Goal: Check status: Check status

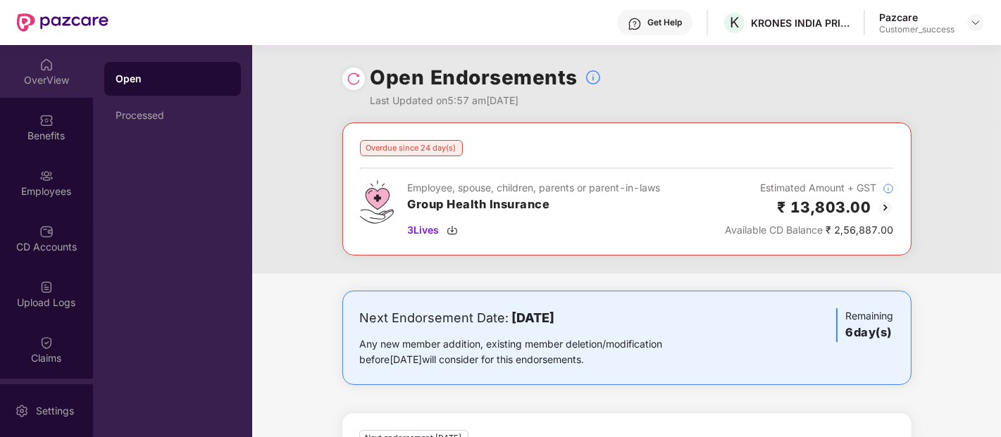
scroll to position [1, 0]
click at [41, 95] on div "OverView" at bounding box center [46, 70] width 93 height 53
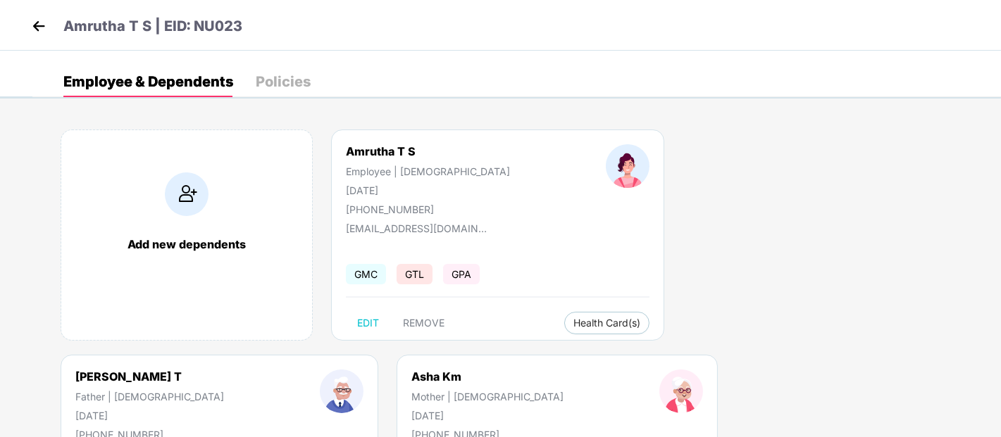
click at [44, 23] on img at bounding box center [38, 25] width 21 height 21
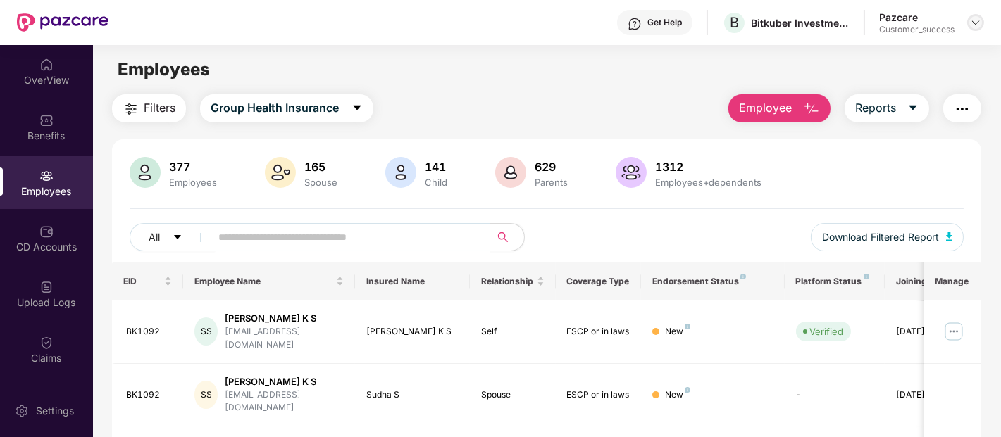
click at [973, 29] on div at bounding box center [975, 22] width 17 height 17
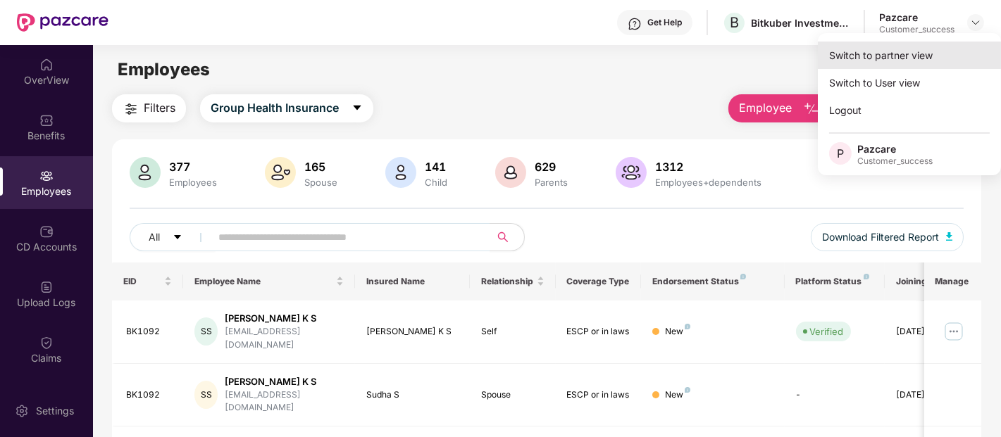
click at [920, 53] on div "Switch to partner view" at bounding box center [909, 55] width 183 height 27
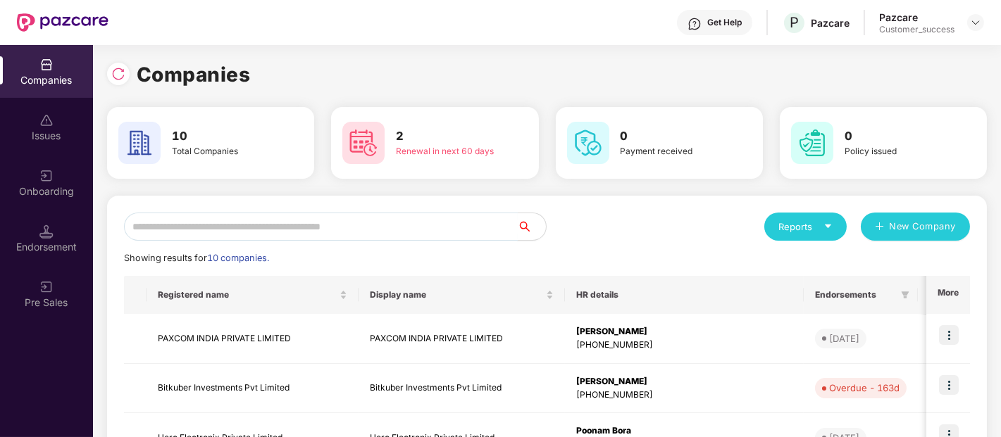
click at [360, 222] on input "text" at bounding box center [321, 227] width 394 height 28
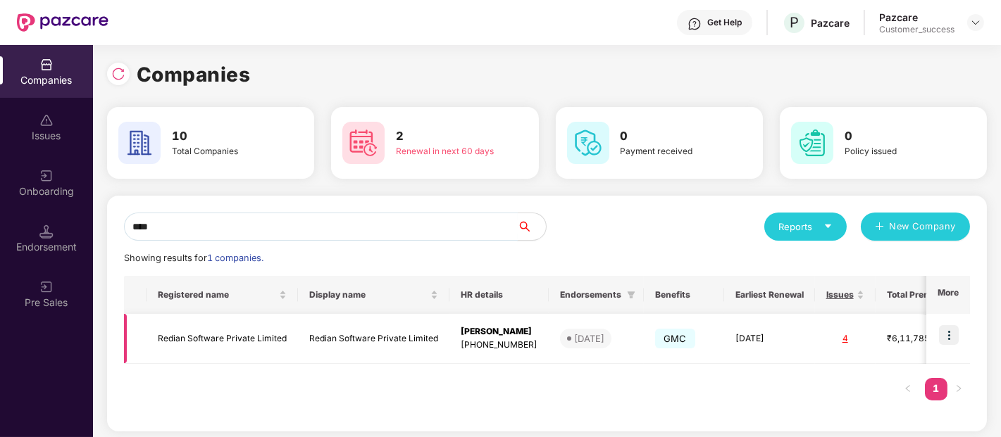
type input "****"
click at [944, 336] on img at bounding box center [949, 335] width 20 height 20
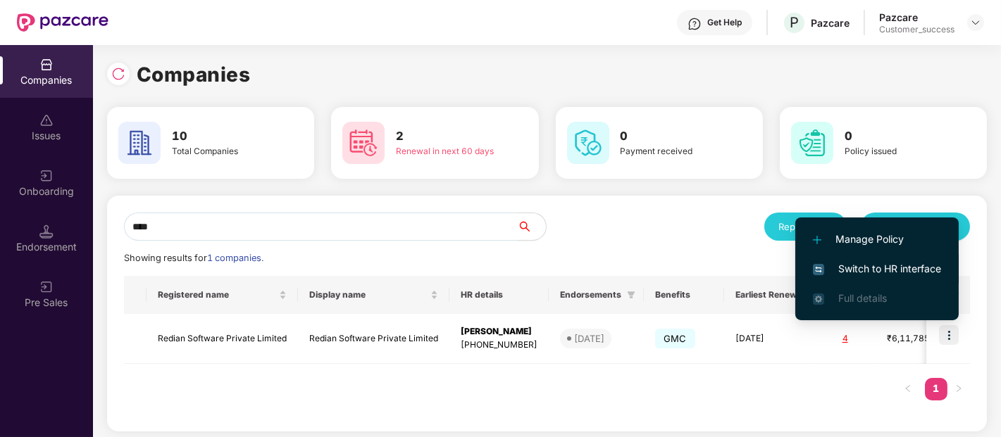
click at [870, 265] on span "Switch to HR interface" at bounding box center [877, 268] width 128 height 15
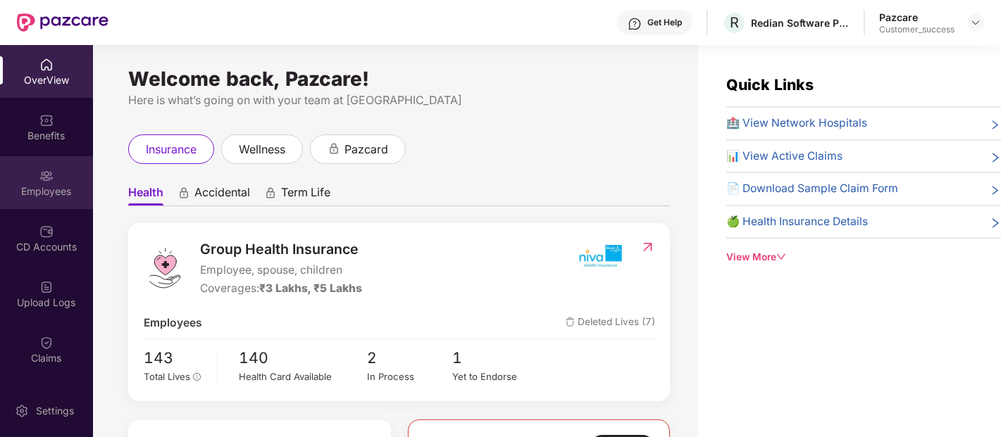
click at [44, 174] on img at bounding box center [46, 176] width 14 height 14
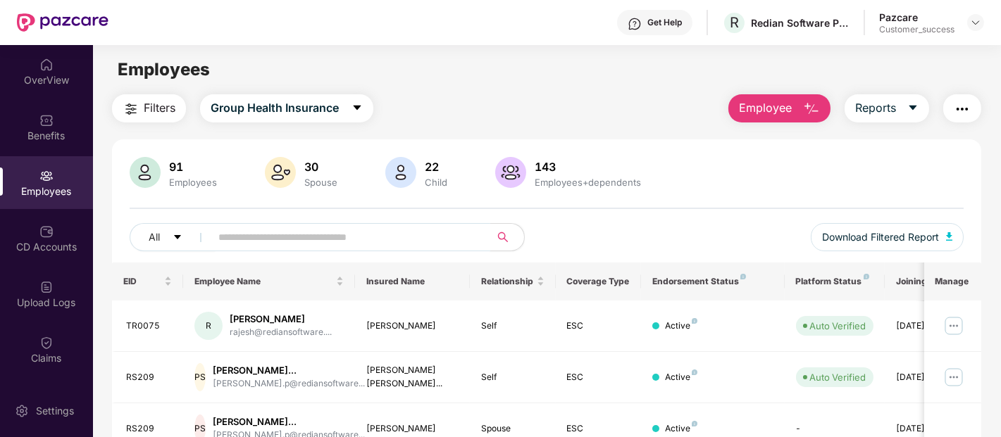
click at [291, 247] on input "text" at bounding box center [344, 237] width 253 height 21
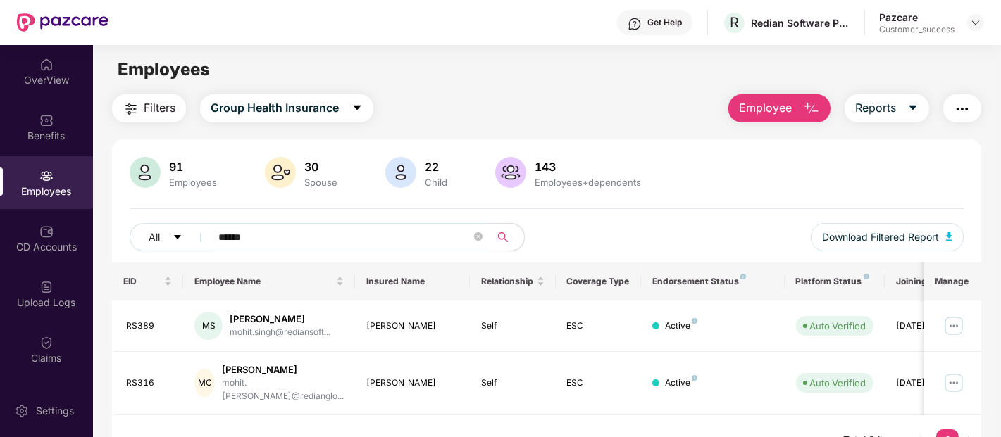
scroll to position [45, 0]
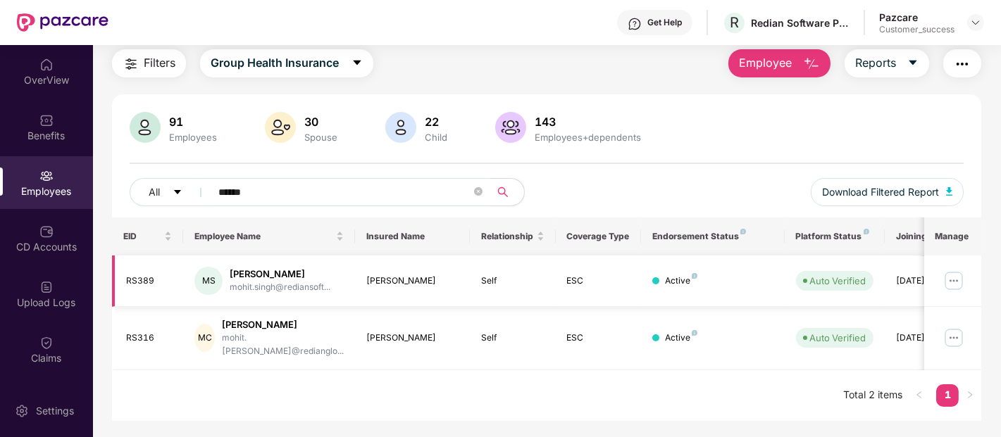
type input "*****"
click at [954, 286] on img at bounding box center [953, 281] width 23 height 23
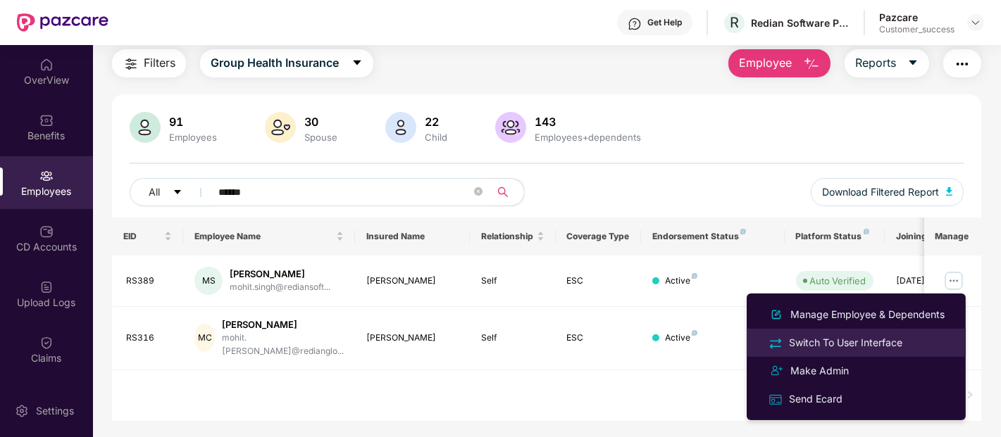
click at [841, 340] on div "Switch To User Interface" at bounding box center [845, 342] width 119 height 15
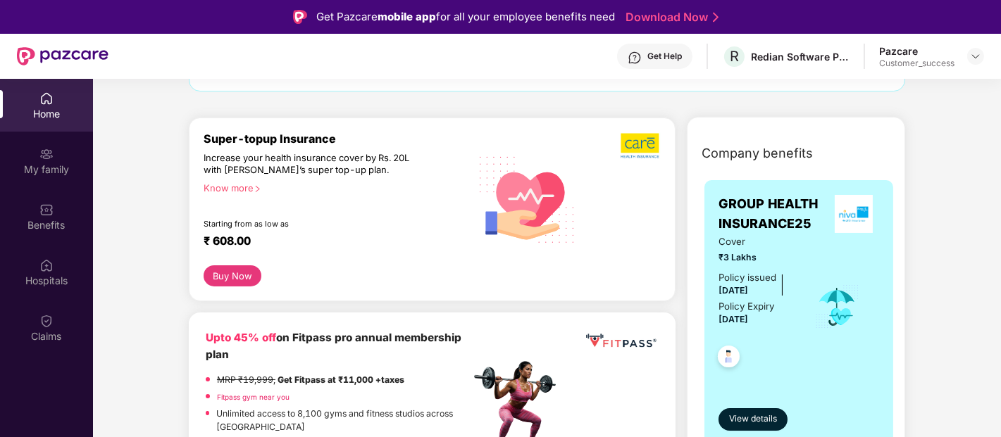
scroll to position [137, 0]
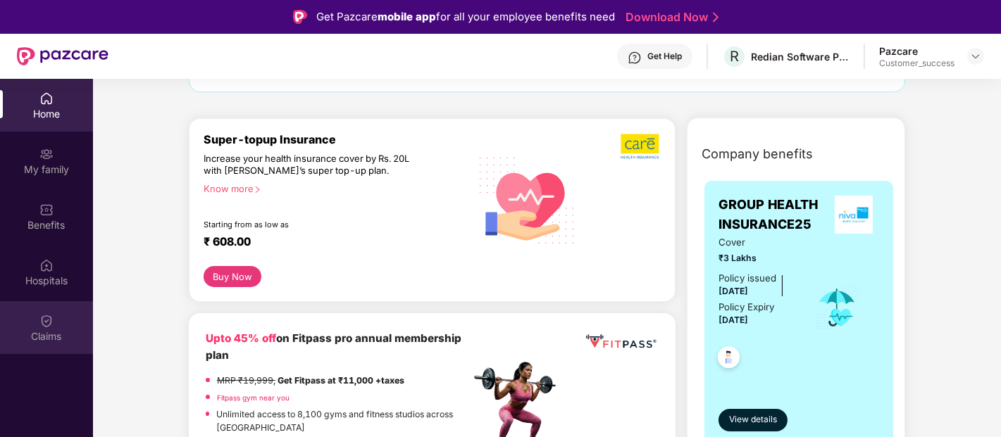
click at [58, 326] on div "Claims" at bounding box center [46, 327] width 93 height 53
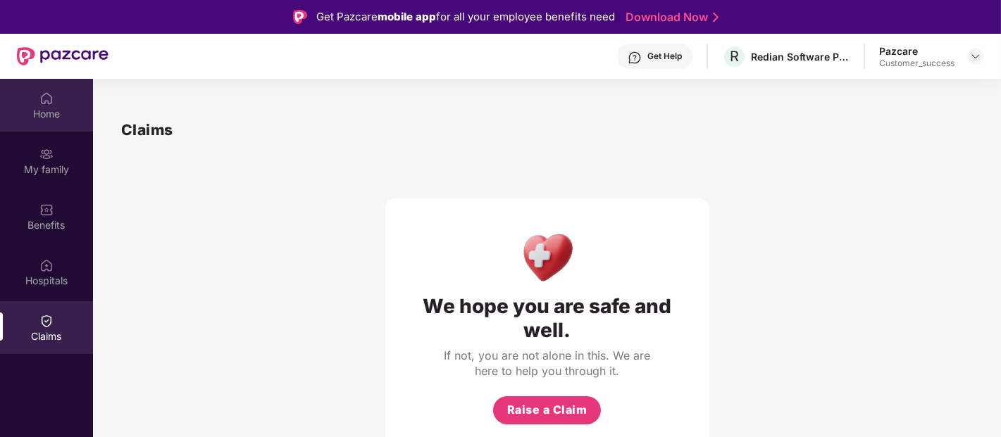
click at [36, 87] on div "Home" at bounding box center [46, 105] width 93 height 53
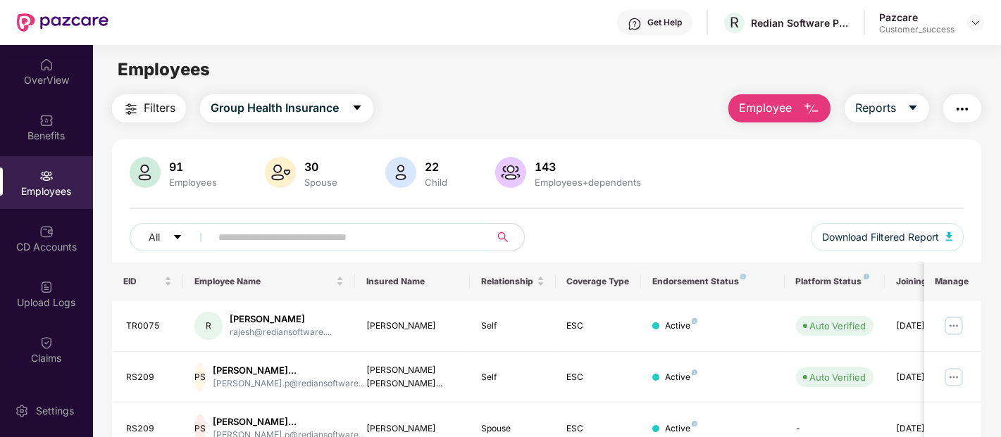
click at [307, 242] on input "text" at bounding box center [344, 237] width 253 height 21
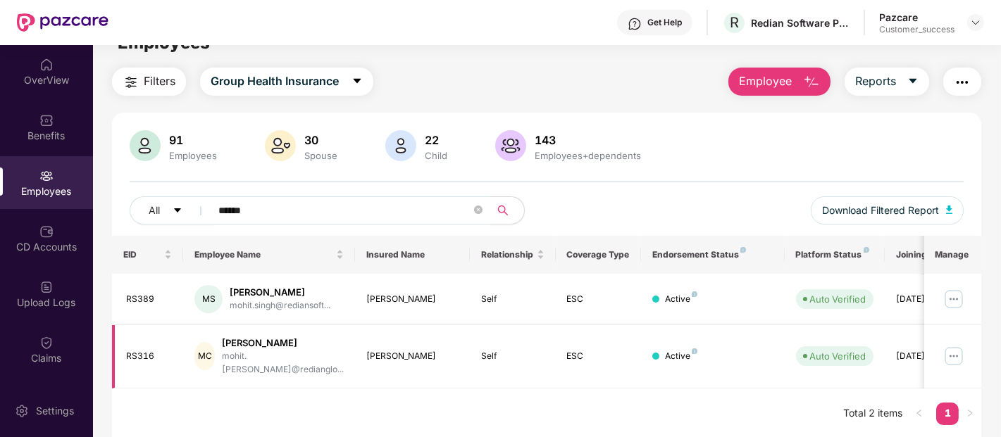
scroll to position [28, 0]
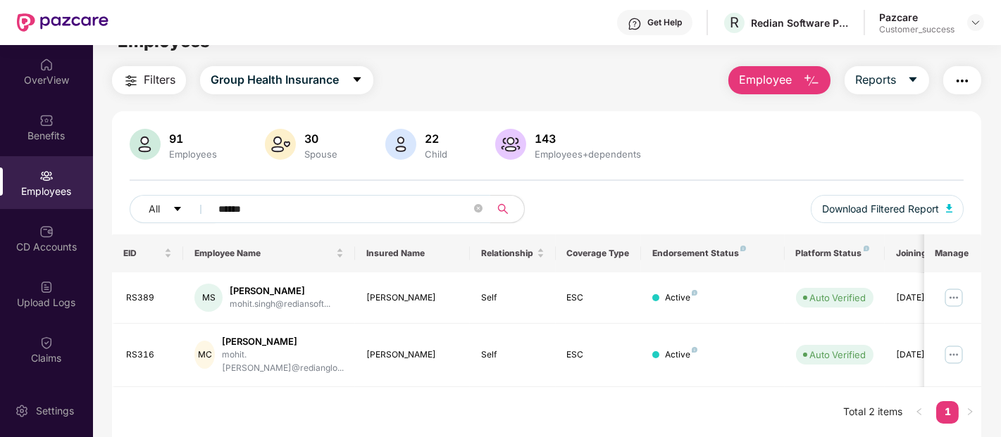
click at [368, 213] on input "*****" at bounding box center [344, 209] width 253 height 21
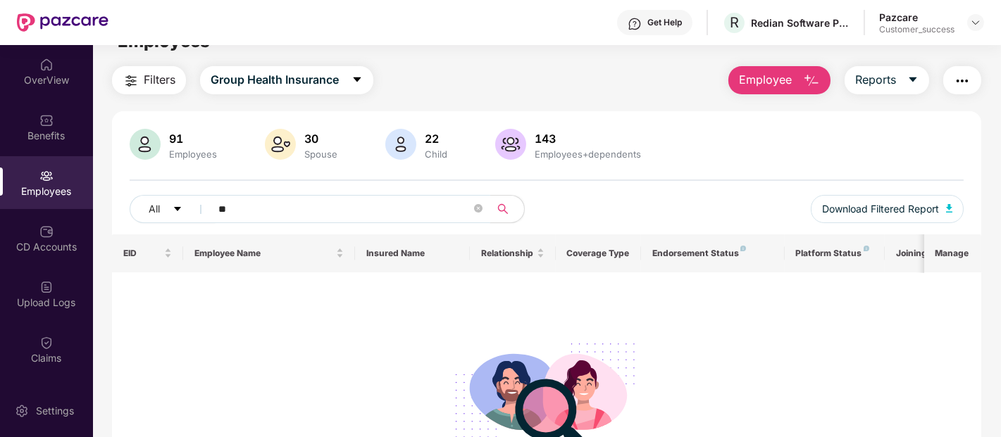
type input "*"
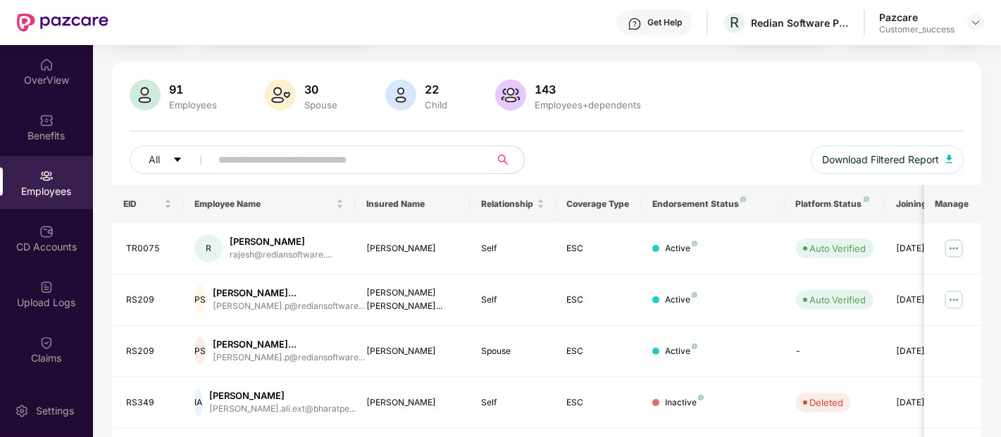
scroll to position [0, 0]
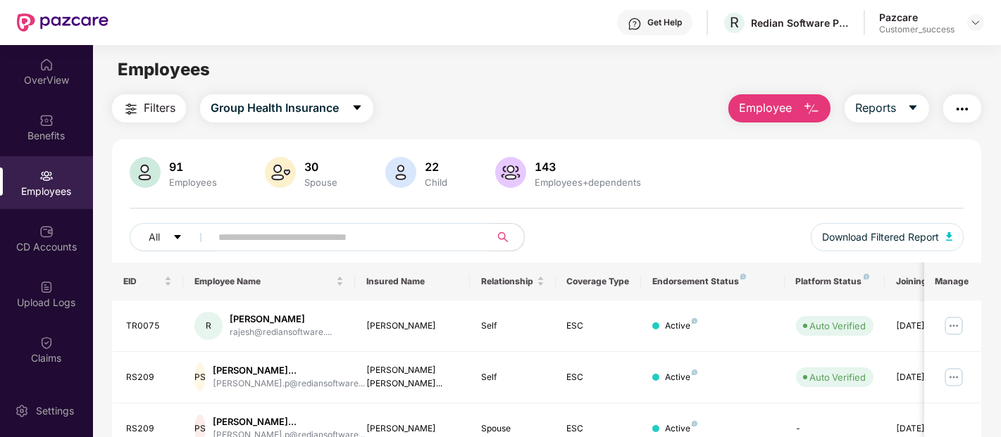
click at [306, 232] on input "text" at bounding box center [344, 237] width 253 height 21
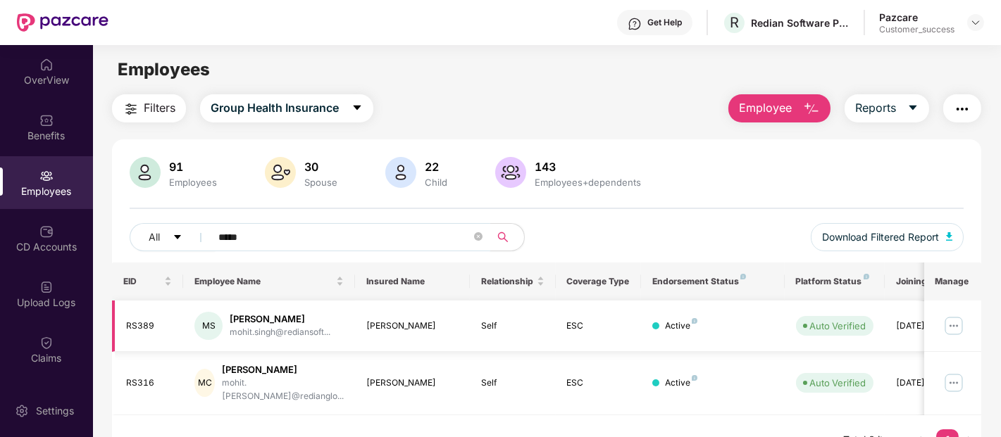
type input "*****"
click at [948, 329] on img at bounding box center [953, 326] width 23 height 23
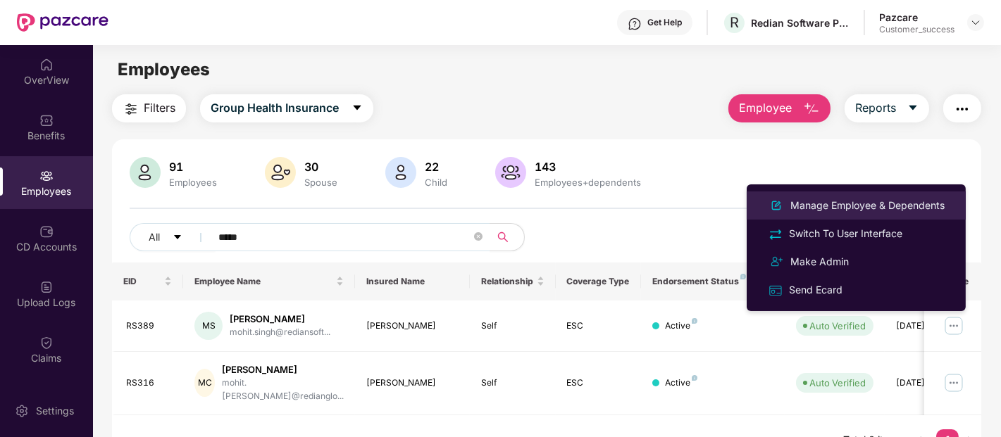
click at [868, 209] on div "Manage Employee & Dependents" at bounding box center [867, 205] width 160 height 15
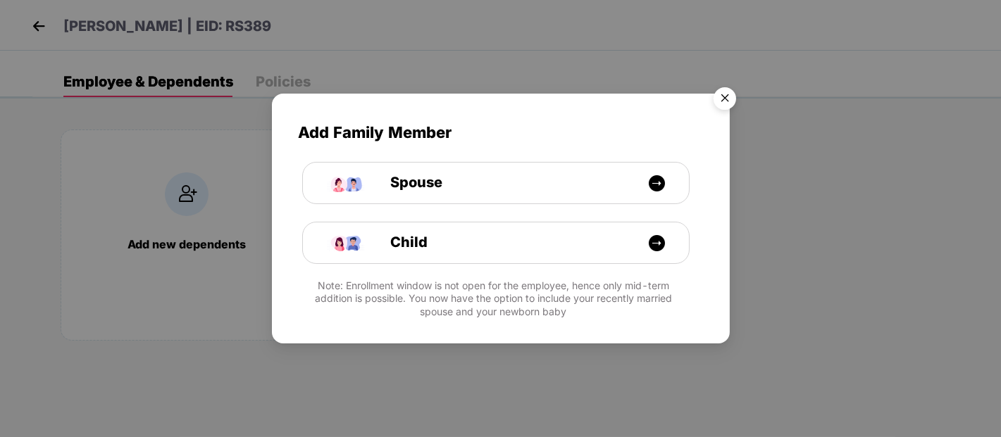
click at [725, 94] on img "Close" at bounding box center [724, 100] width 39 height 39
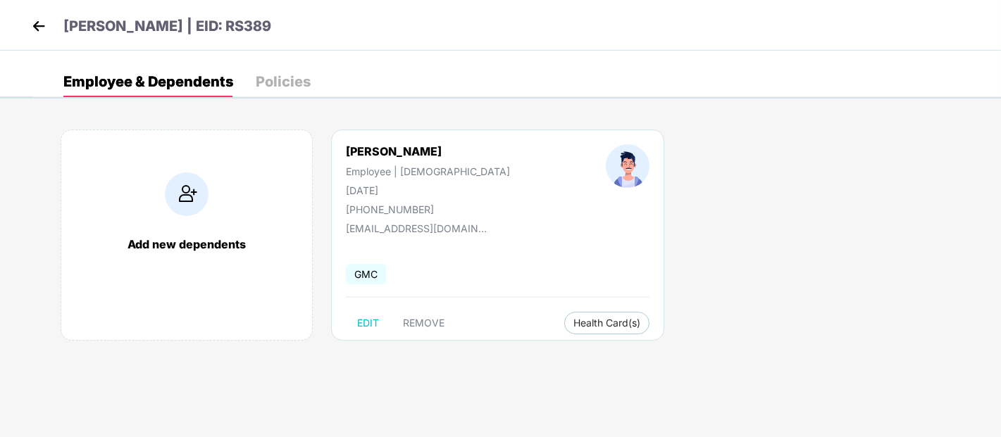
click at [42, 23] on img at bounding box center [38, 25] width 21 height 21
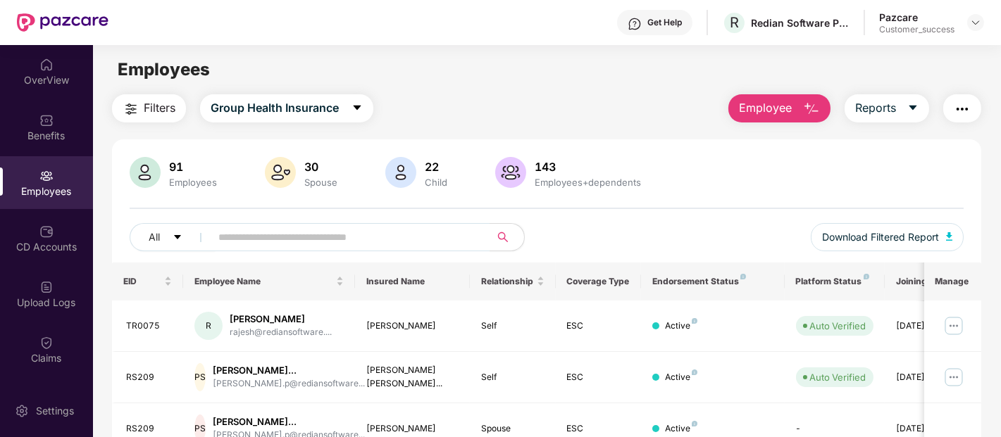
click at [383, 191] on div "91 Employees 30 Spouse 22 Child 143 Employees+dependents All Download Filtered …" at bounding box center [546, 210] width 869 height 106
click at [393, 244] on input "text" at bounding box center [344, 237] width 253 height 21
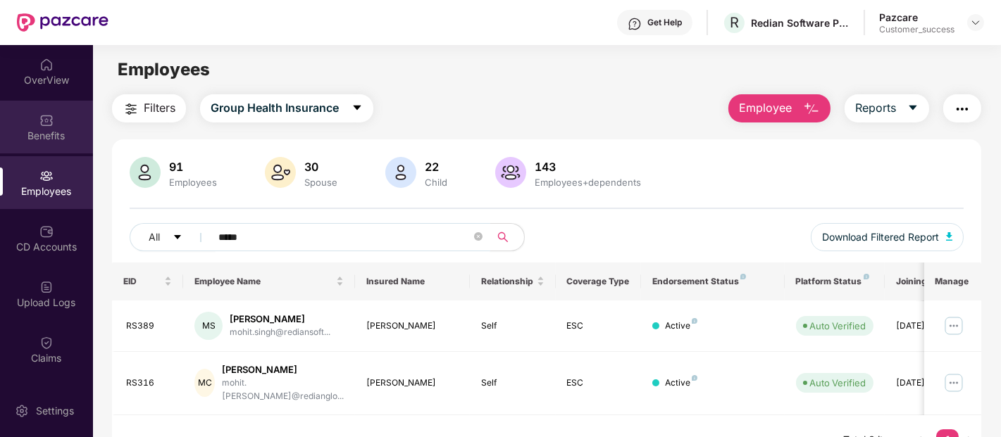
type input "*****"
click at [47, 112] on div at bounding box center [46, 119] width 14 height 14
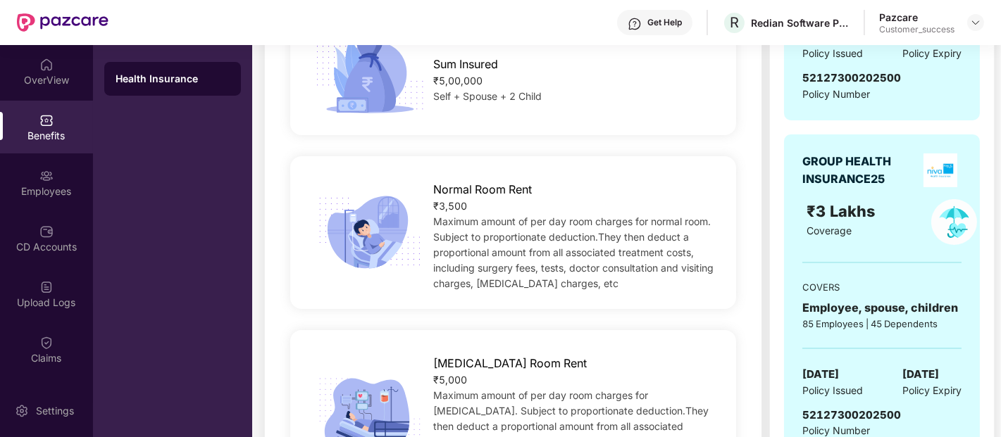
scroll to position [142, 0]
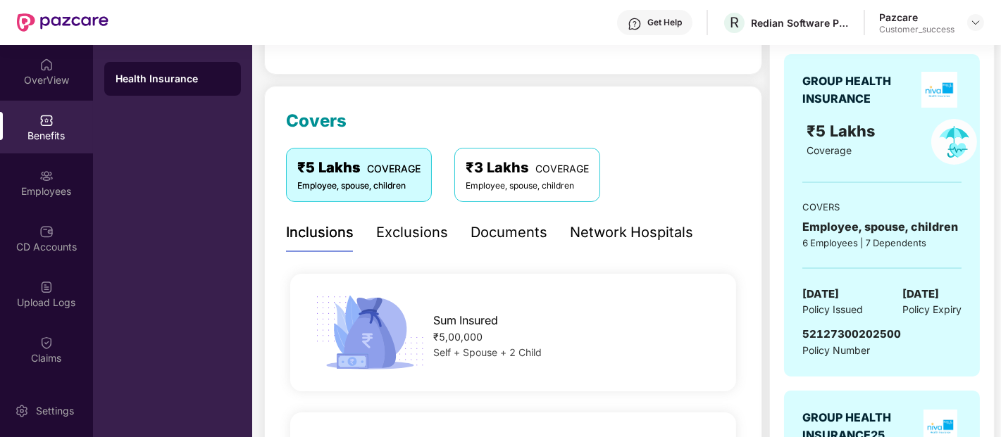
click at [516, 160] on div "₹3 Lakhs COVERAGE" at bounding box center [527, 168] width 123 height 22
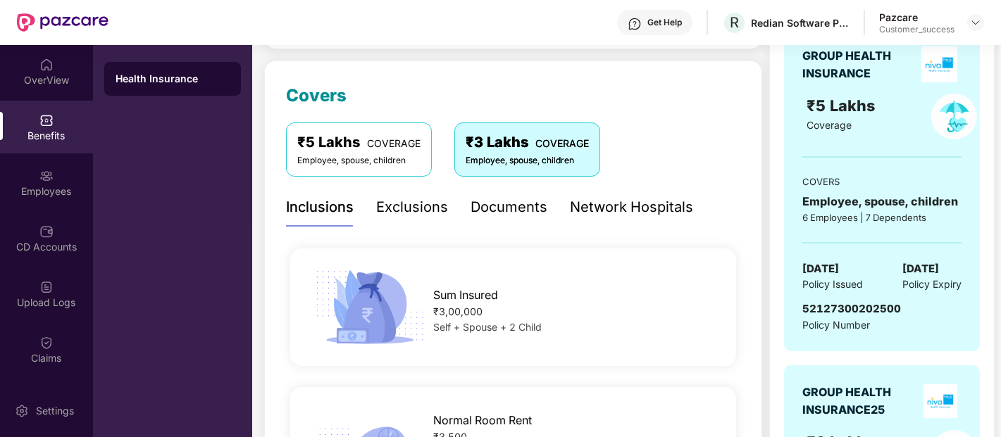
scroll to position [0, 0]
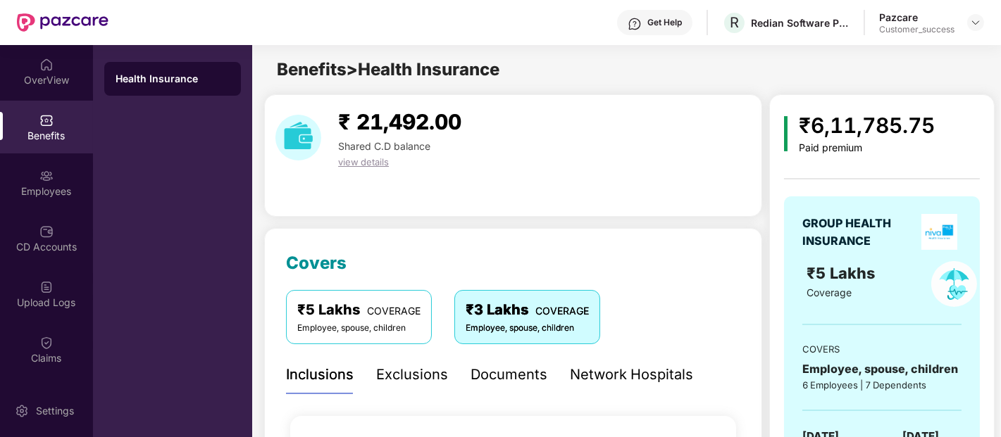
click at [416, 367] on div "Exclusions" at bounding box center [412, 375] width 72 height 22
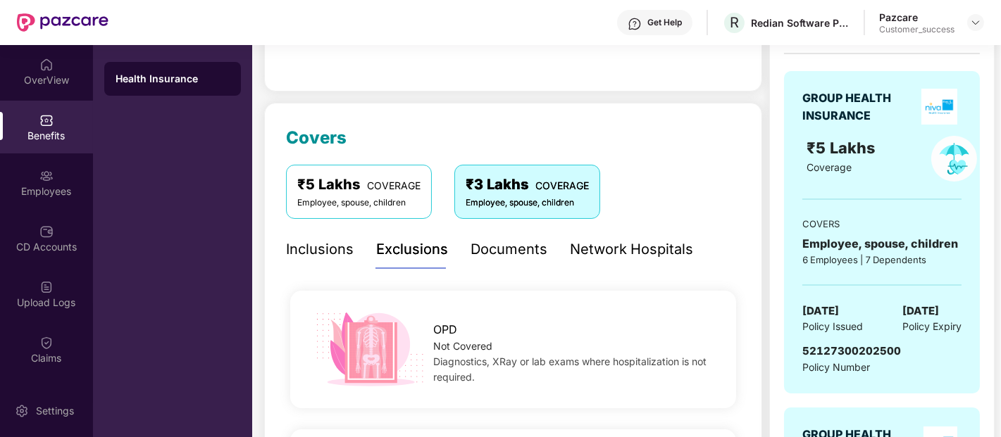
scroll to position [122, 0]
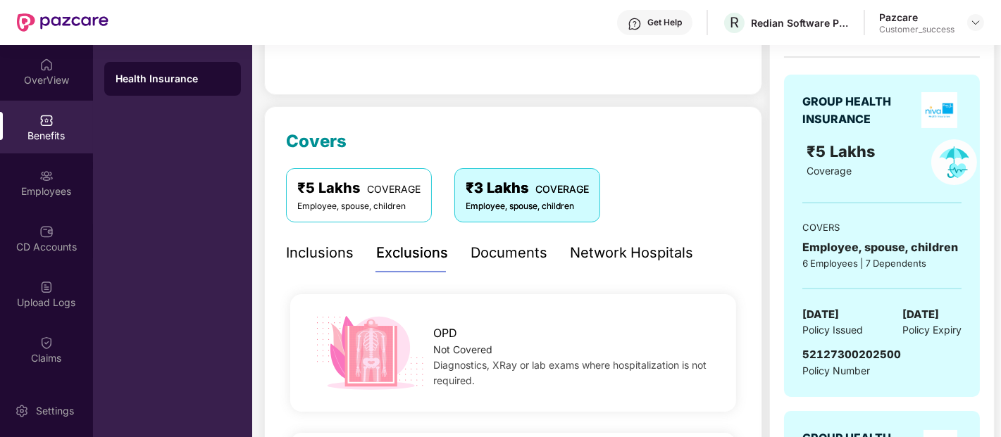
click at [643, 196] on div "₹5 Lakhs COVERAGE Employee, spouse, children ₹3 Lakhs COVERAGE Employee, spouse…" at bounding box center [513, 195] width 454 height 54
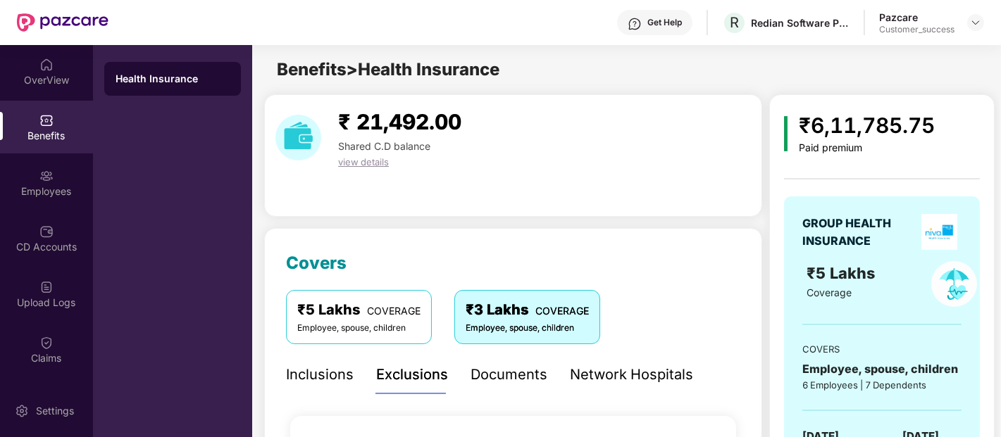
scroll to position [122, 0]
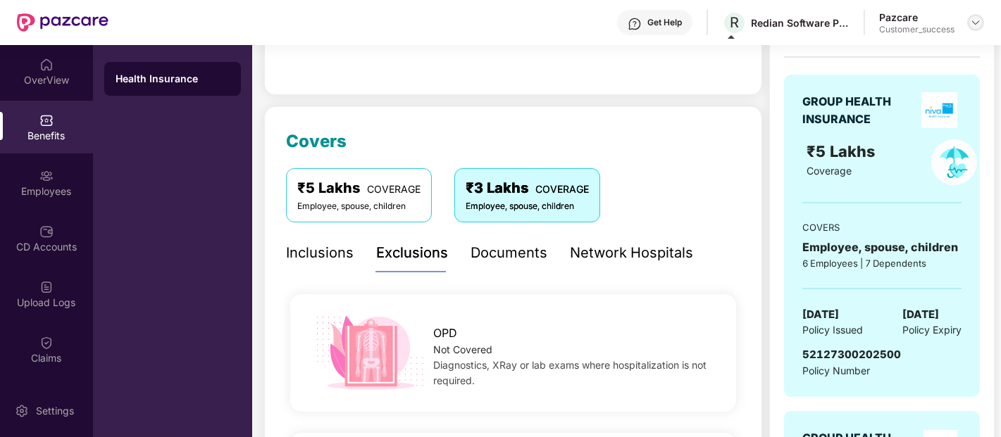
click at [975, 22] on img at bounding box center [975, 22] width 11 height 11
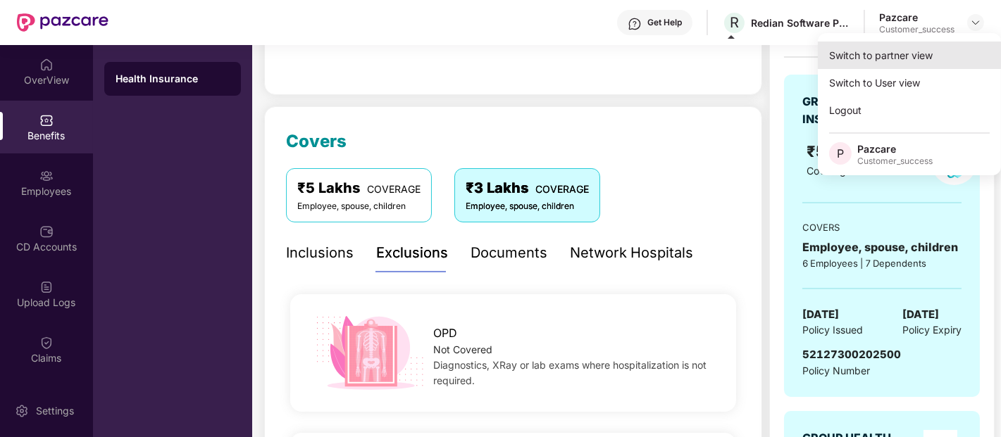
click at [916, 56] on div "Switch to partner view" at bounding box center [909, 55] width 183 height 27
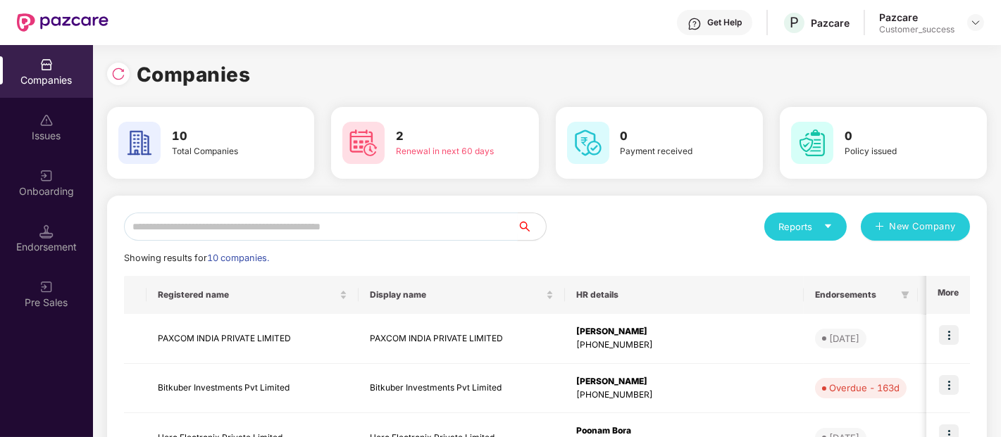
click at [399, 237] on input "text" at bounding box center [321, 227] width 394 height 28
click at [375, 237] on input "text" at bounding box center [321, 227] width 394 height 28
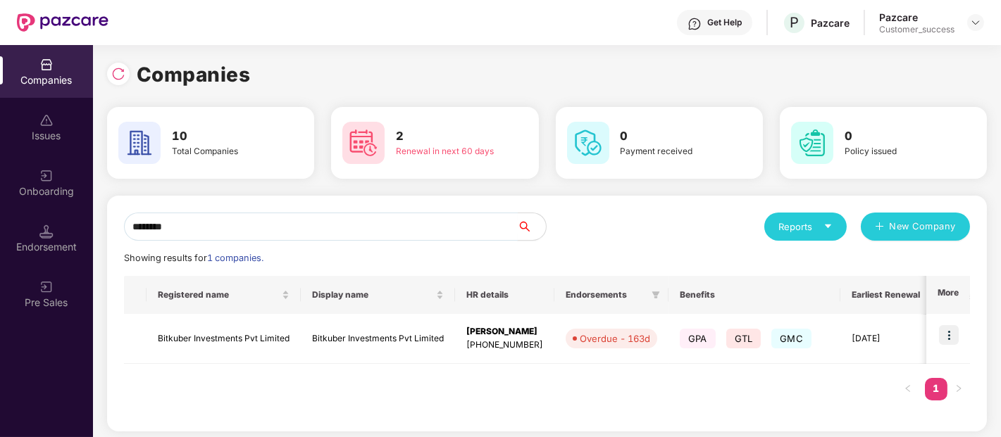
type input "********"
click at [951, 339] on img at bounding box center [949, 335] width 20 height 20
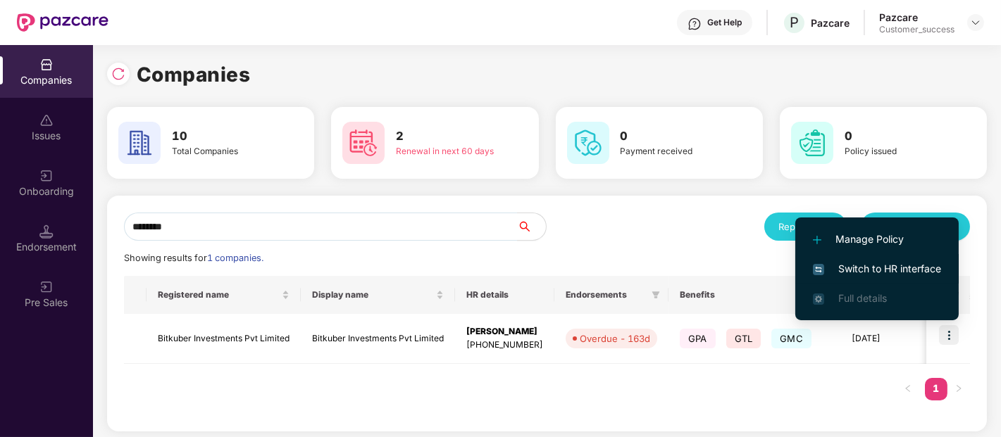
click at [858, 263] on span "Switch to HR interface" at bounding box center [877, 268] width 128 height 15
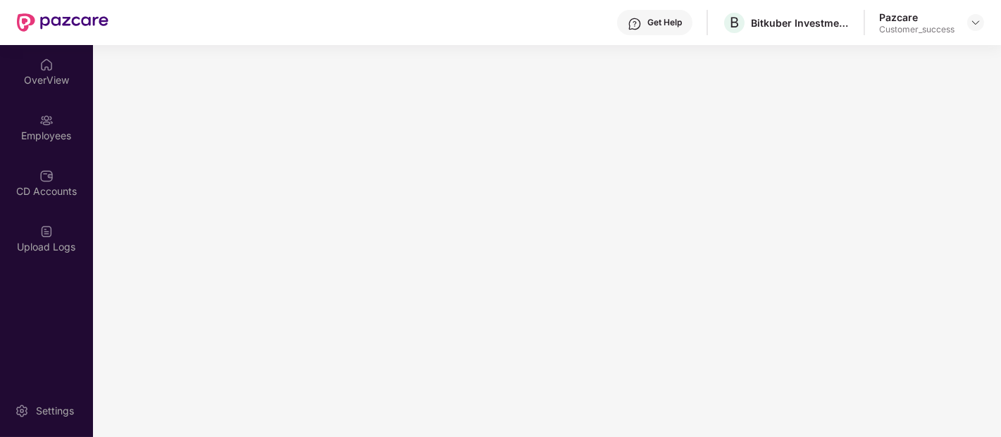
click at [55, 315] on div "OverView Employees CD Accounts Upload Logs Settings" at bounding box center [46, 241] width 93 height 392
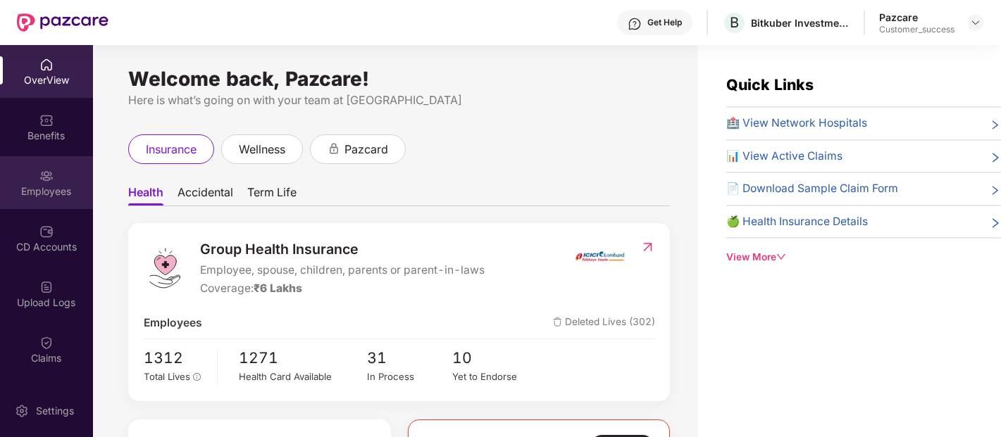
click at [67, 165] on div "Employees" at bounding box center [46, 182] width 93 height 53
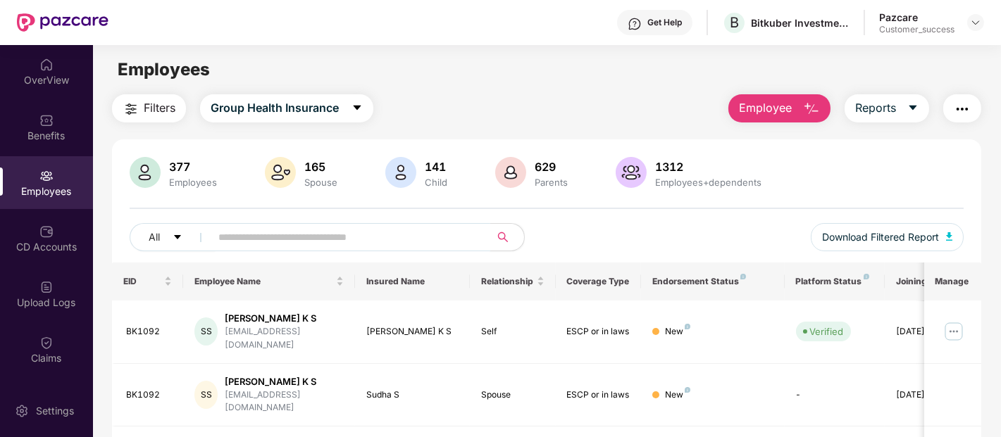
click at [247, 230] on input "text" at bounding box center [344, 237] width 253 height 21
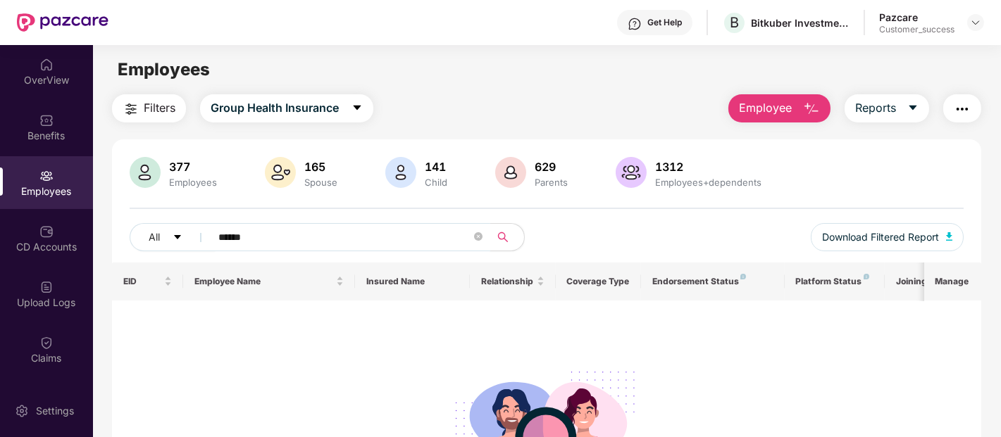
click at [310, 242] on input "******" at bounding box center [344, 237] width 253 height 21
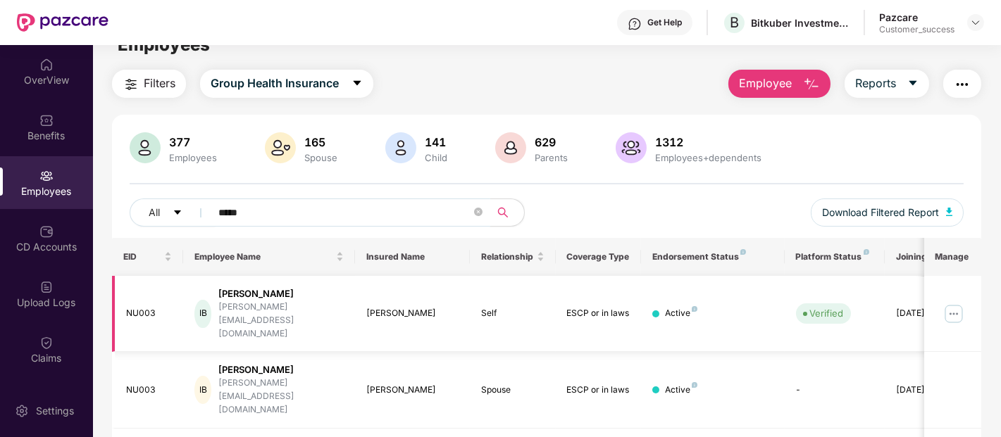
scroll to position [24, 0]
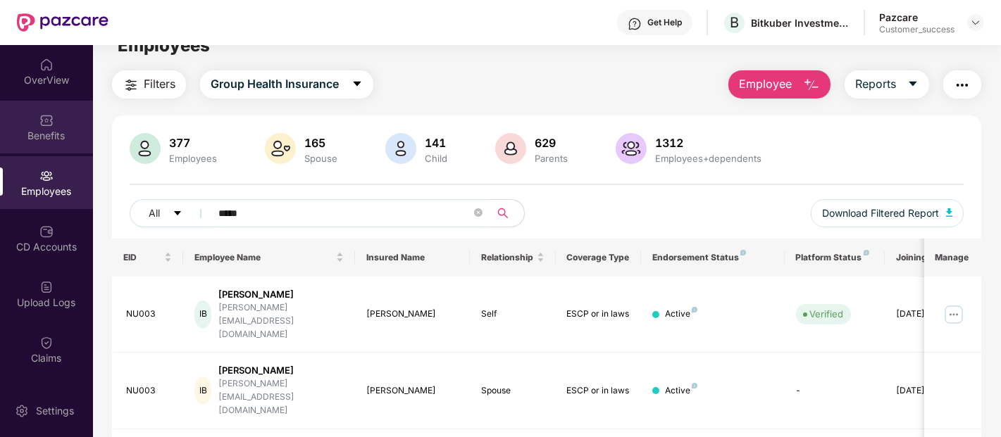
type input "*****"
click at [41, 130] on div "Benefits" at bounding box center [46, 136] width 93 height 14
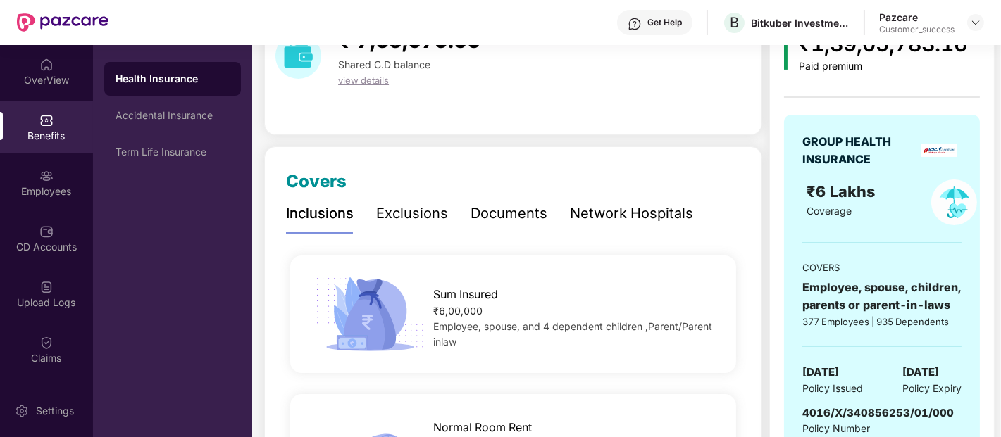
scroll to position [81, 0]
click at [515, 218] on div "Documents" at bounding box center [508, 215] width 77 height 22
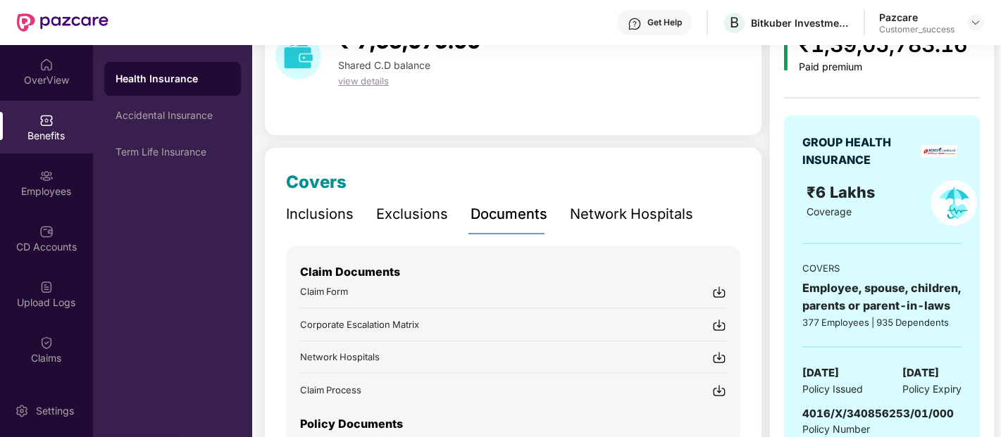
scroll to position [187, 0]
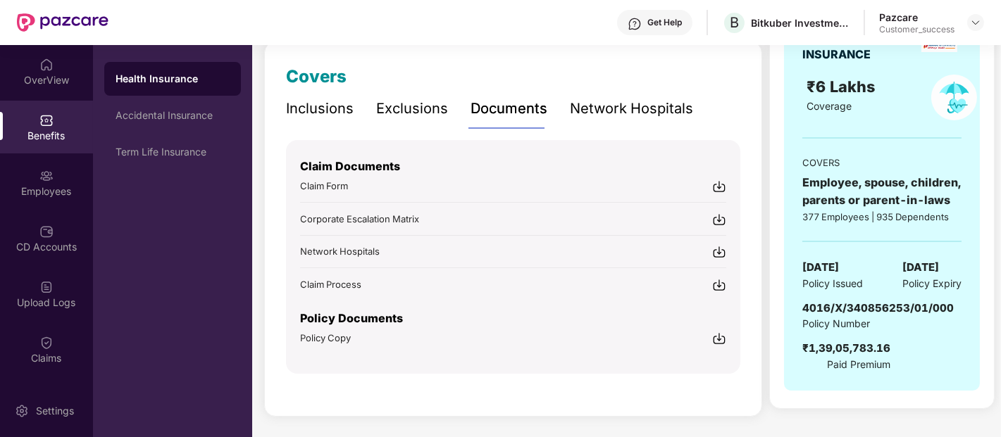
click at [315, 342] on div "Policy Copy" at bounding box center [325, 338] width 51 height 14
click at [157, 122] on div "Accidental Insurance" at bounding box center [172, 116] width 137 height 34
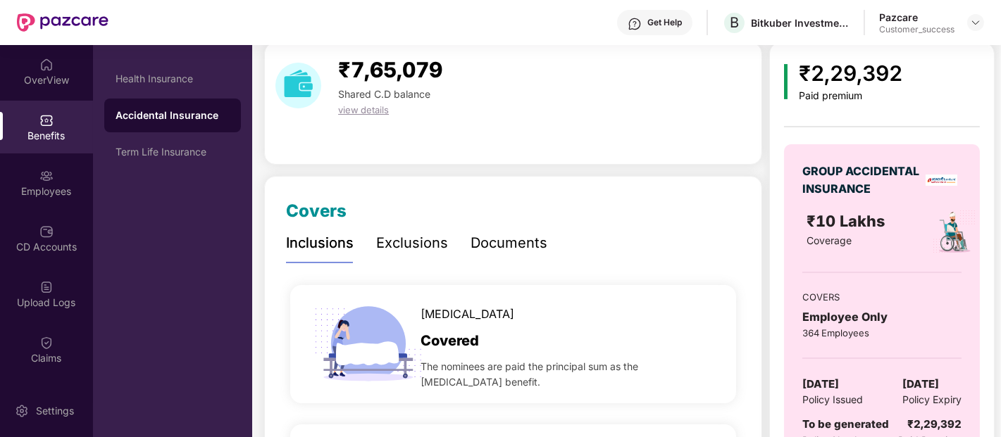
scroll to position [51, 0]
click at [0, 375] on div "Claims" at bounding box center [46, 349] width 93 height 53
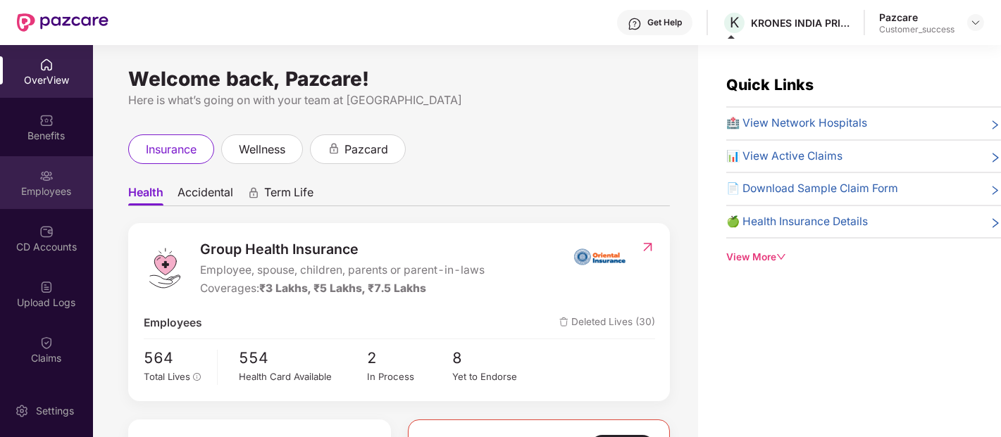
scroll to position [1, 0]
click at [970, 18] on img at bounding box center [975, 22] width 11 height 11
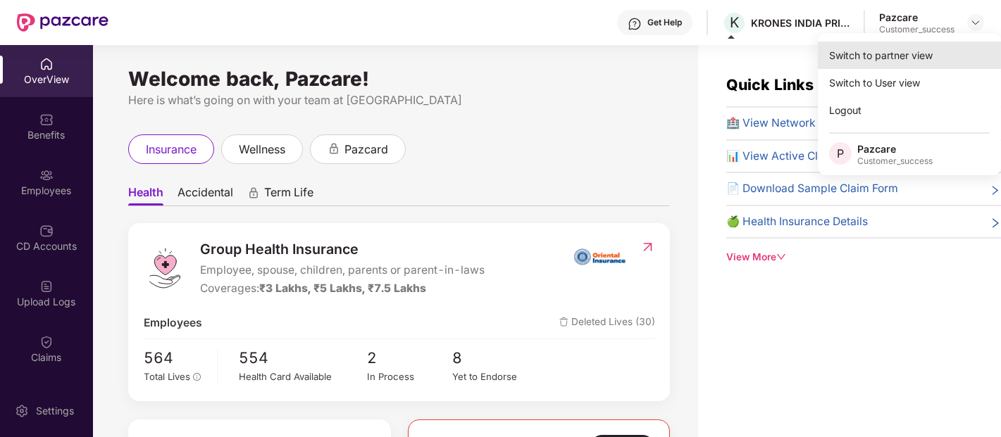
click at [913, 50] on div "Switch to partner view" at bounding box center [909, 55] width 183 height 27
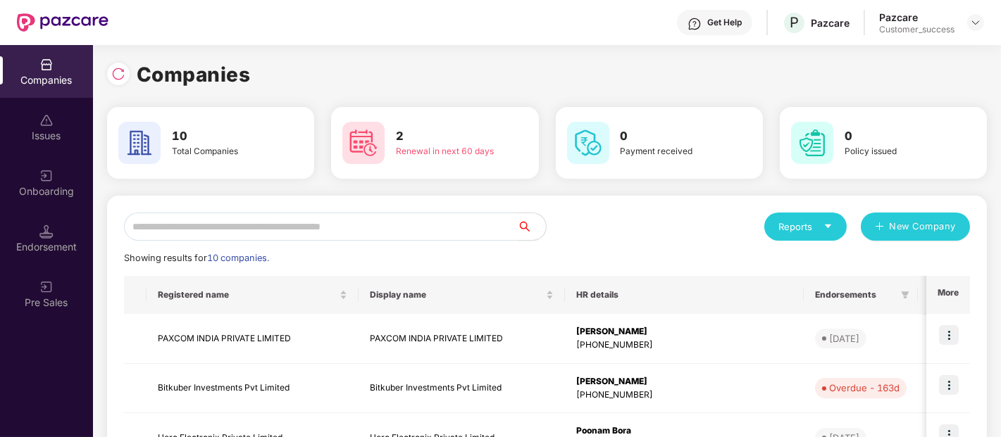
click at [427, 235] on input "text" at bounding box center [321, 227] width 394 height 28
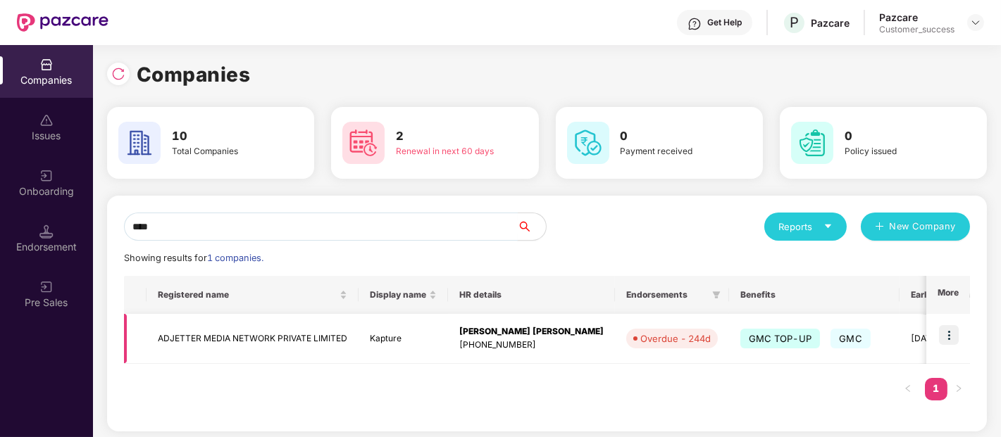
type input "****"
click at [940, 334] on img at bounding box center [949, 335] width 20 height 20
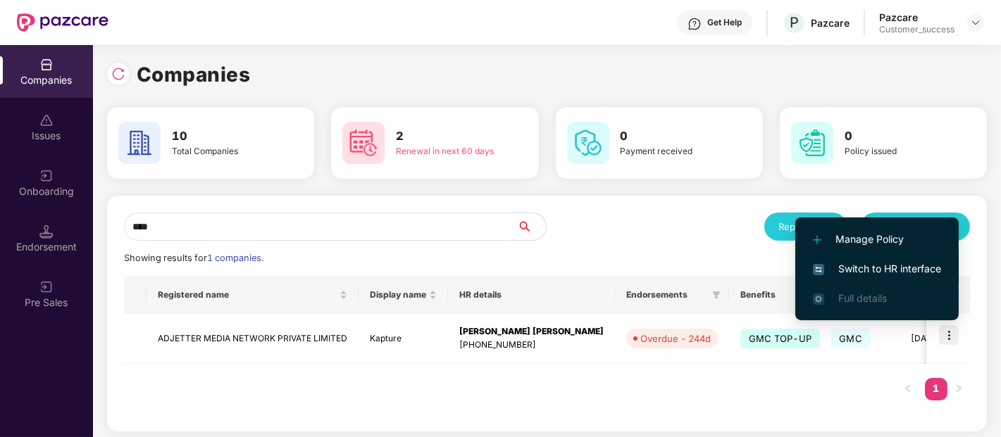
click at [865, 270] on span "Switch to HR interface" at bounding box center [877, 268] width 128 height 15
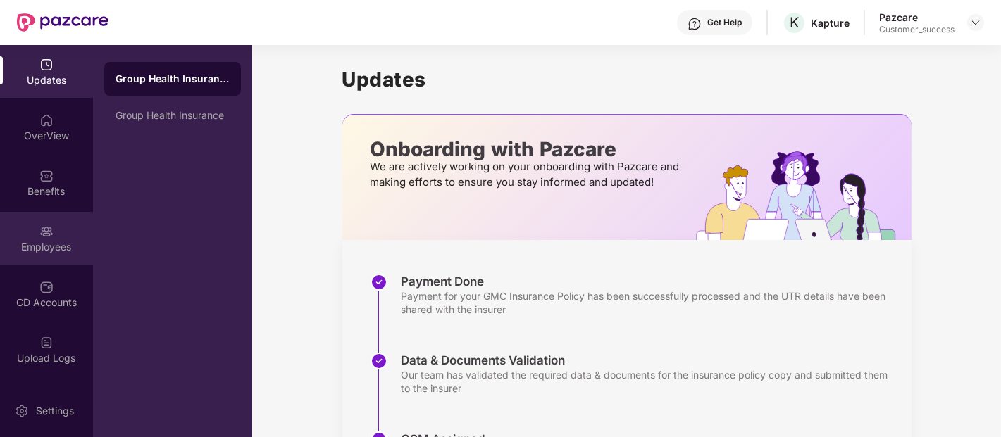
click at [48, 240] on div "Employees" at bounding box center [46, 247] width 93 height 14
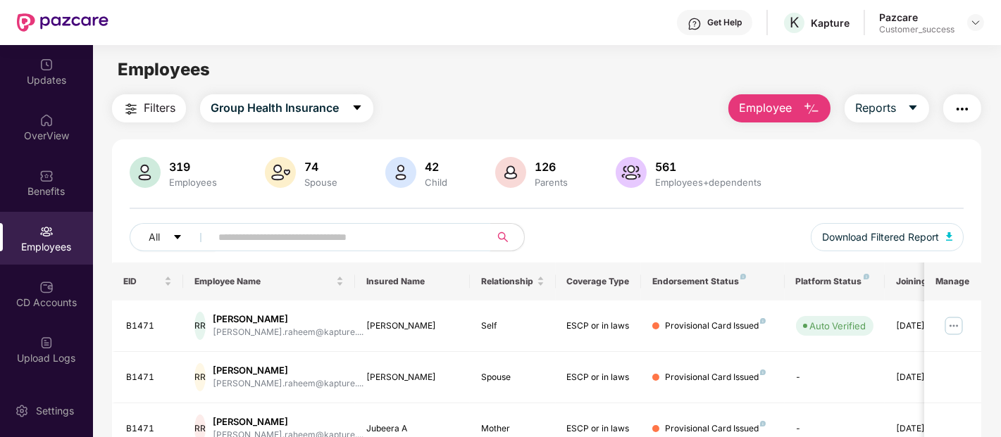
click at [291, 230] on input "text" at bounding box center [344, 237] width 253 height 21
paste input "**********"
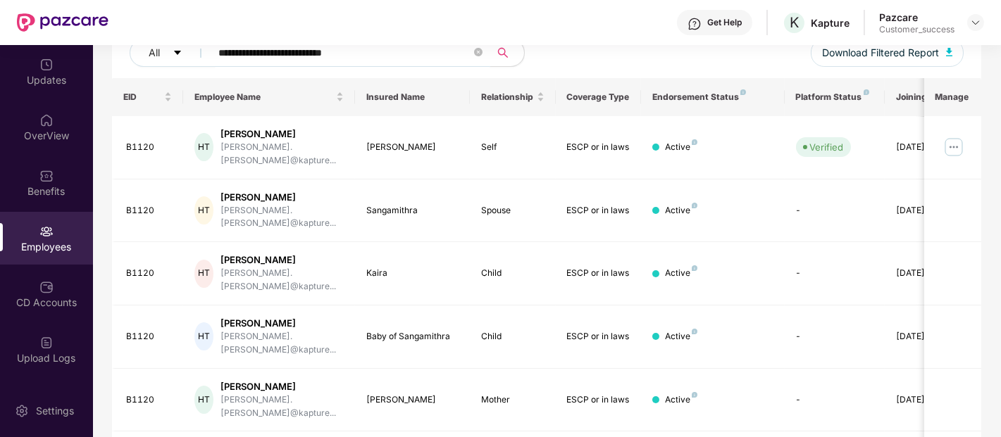
scroll to position [184, 0]
type input "**********"
click at [949, 146] on img at bounding box center [953, 148] width 23 height 23
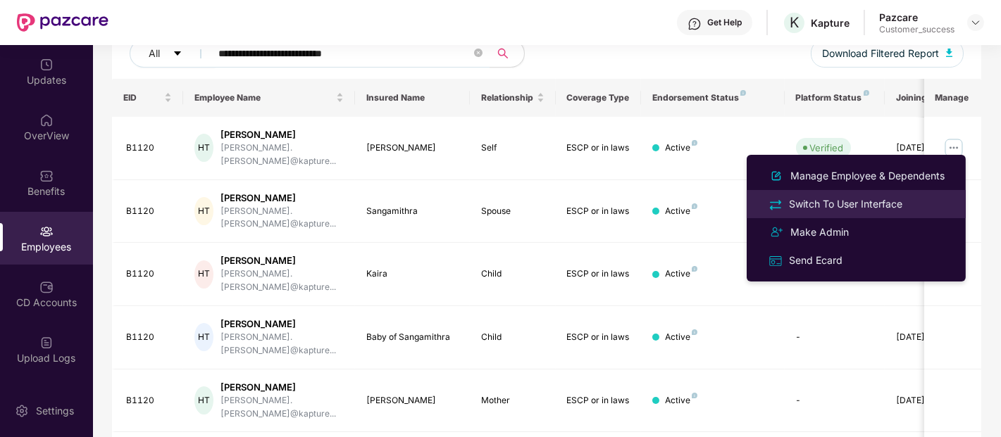
click at [845, 196] on div "Switch To User Interface" at bounding box center [856, 204] width 182 height 16
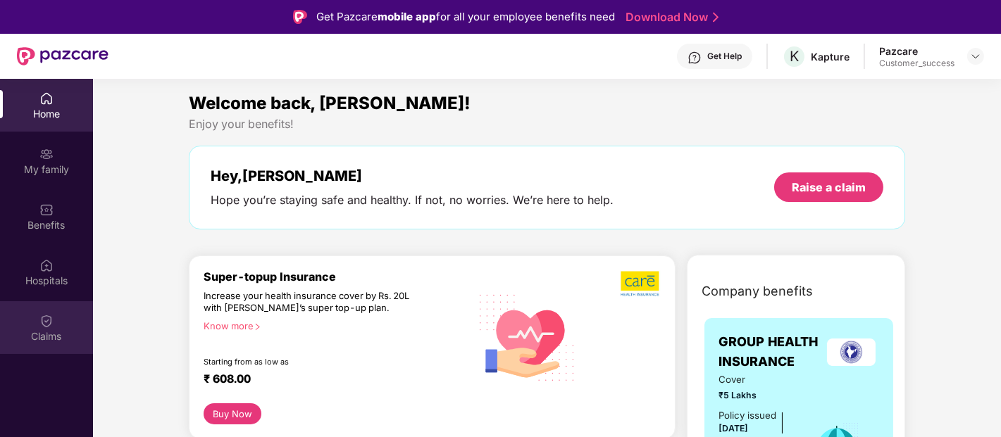
click at [64, 330] on div "Claims" at bounding box center [46, 337] width 93 height 14
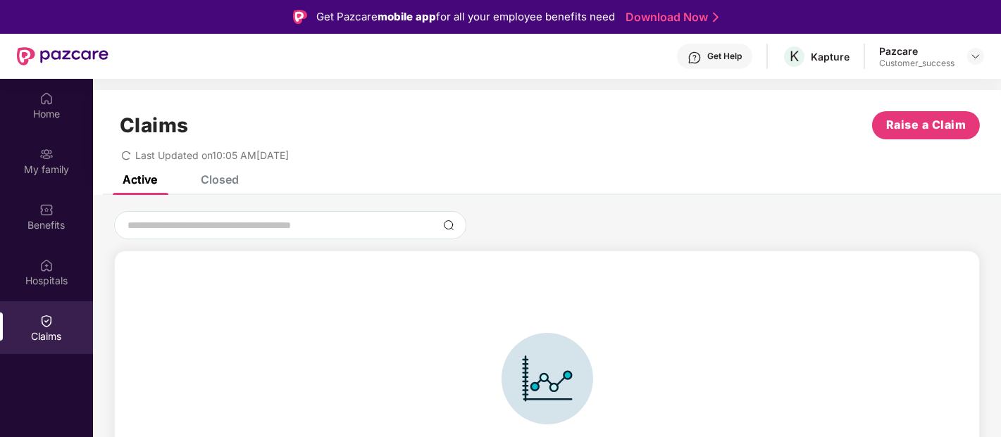
click at [206, 180] on div "Closed" at bounding box center [220, 180] width 38 height 14
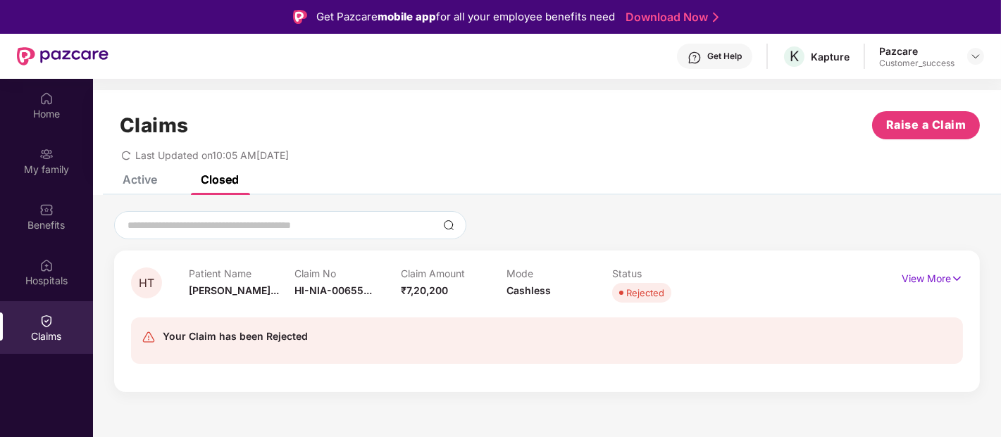
scroll to position [79, 0]
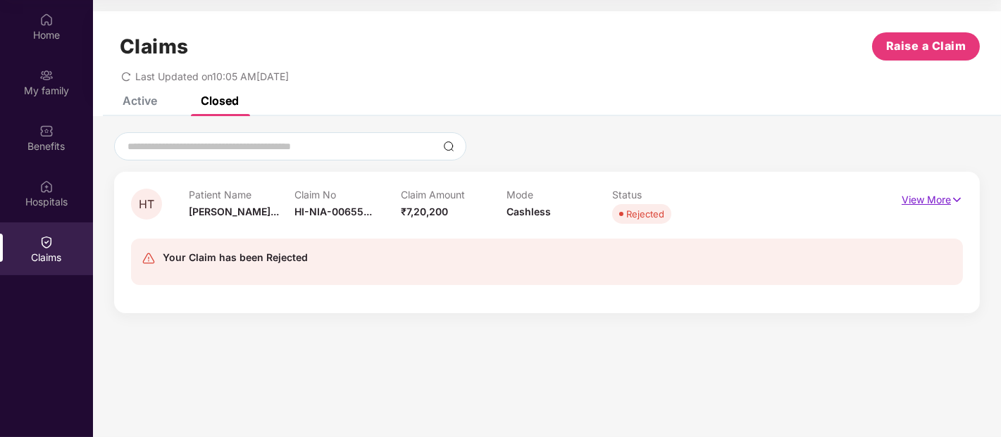
click at [939, 195] on p "View More" at bounding box center [931, 198] width 61 height 19
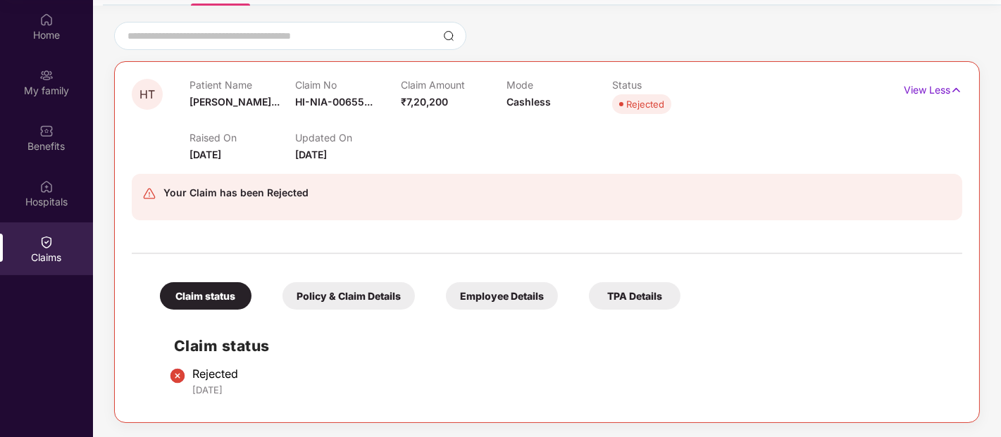
scroll to position [110, 0]
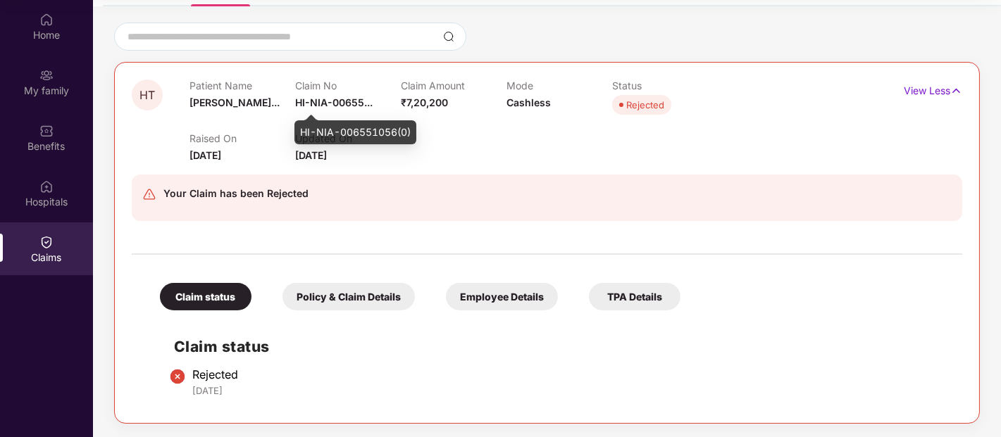
click at [343, 100] on span "HI-NIA-00655..." at bounding box center [333, 102] width 77 height 12
click at [338, 127] on div "HI-NIA-006551056(0)" at bounding box center [355, 132] width 122 height 24
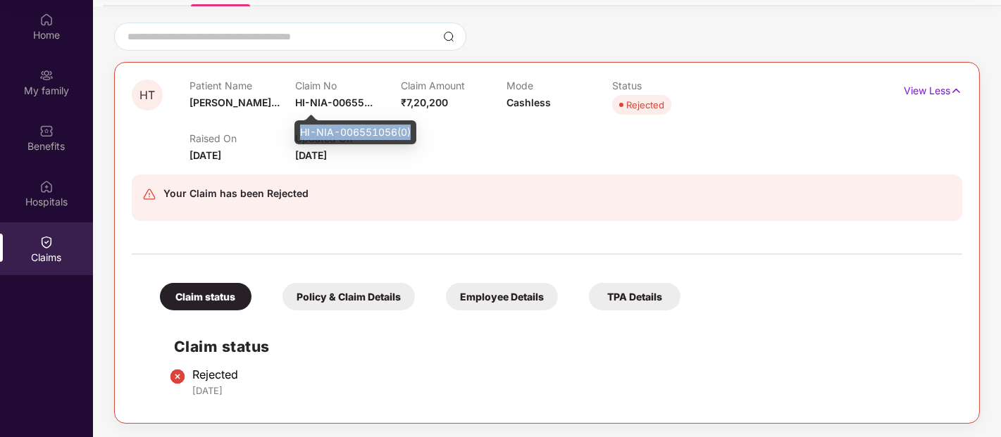
click at [338, 127] on div "HI-NIA-006551056(0)" at bounding box center [355, 132] width 122 height 24
copy div "HI-NIA-006551056(0)"
click at [356, 104] on span "HI-NIA-00655..." at bounding box center [333, 102] width 77 height 12
click at [352, 129] on div "HI-NIA-006551056(0)" at bounding box center [355, 132] width 122 height 24
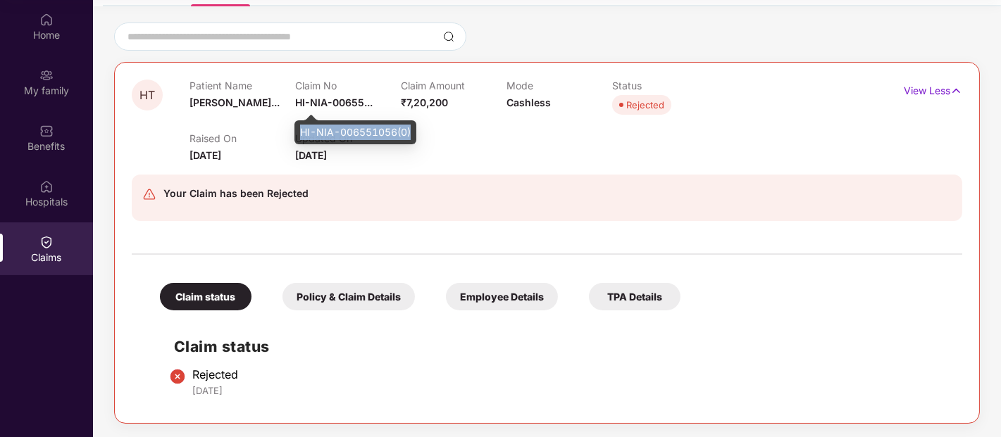
click at [352, 129] on div "HI-NIA-006551056(0)" at bounding box center [355, 132] width 122 height 24
copy div "HI-NIA-006551056(0)"
click at [341, 291] on div "Policy & Claim Details" at bounding box center [348, 296] width 132 height 27
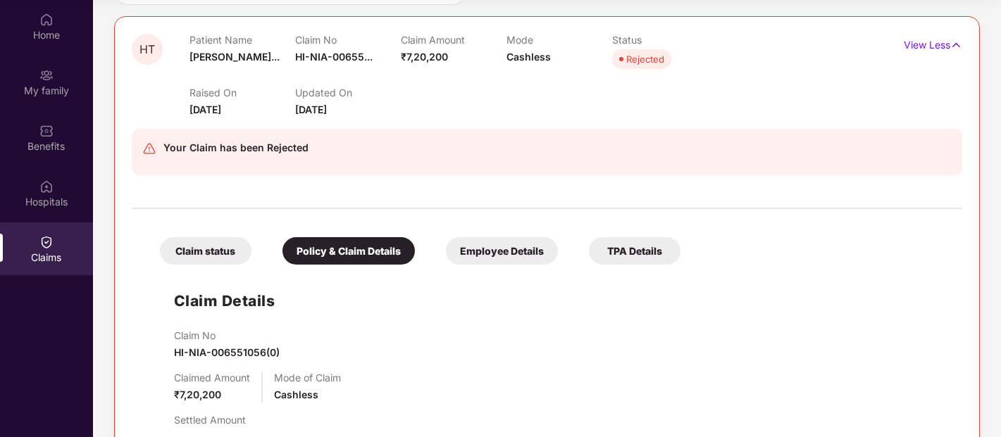
scroll to position [136, 0]
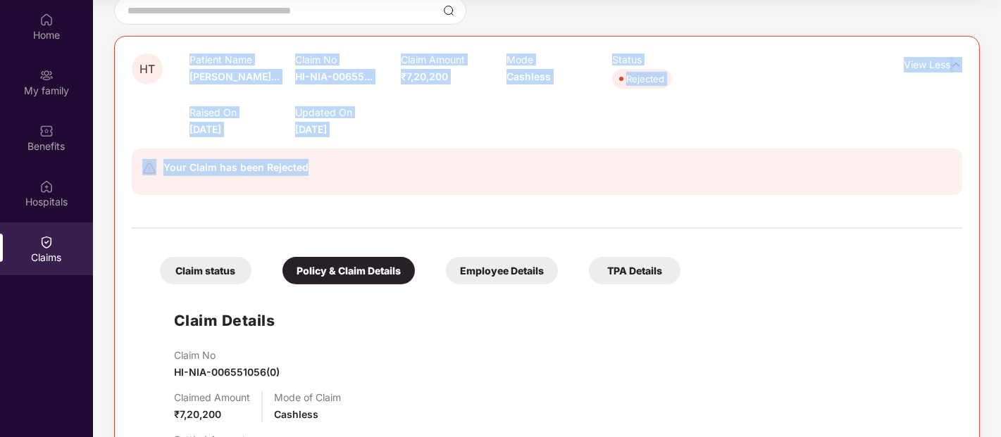
drag, startPoint x: 135, startPoint y: 227, endPoint x: 185, endPoint y: 99, distance: 138.0
click at [185, 99] on div "HT Patient Name Hitesh Tanwan... Claim No HI-NIA-00655... Claim Amount ₹7,20,20…" at bounding box center [547, 376] width 830 height 644
click at [427, 185] on div "Your Claim has been Rejected" at bounding box center [547, 172] width 830 height 46
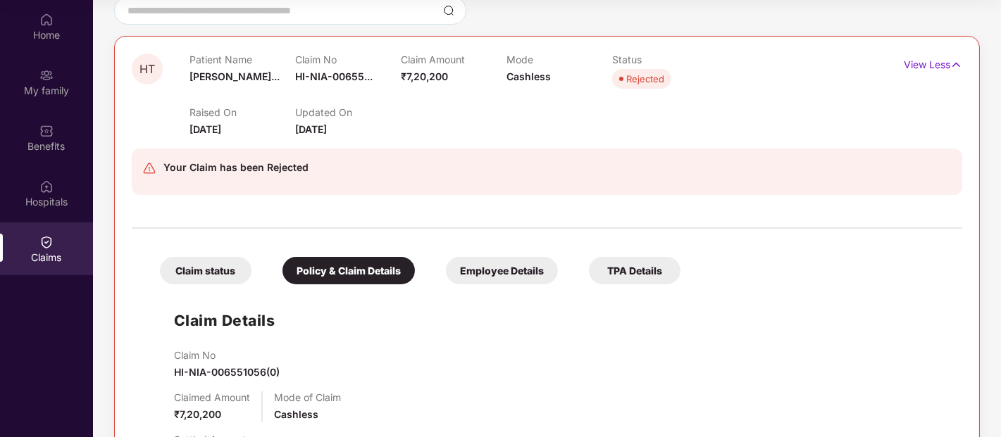
click at [348, 68] on div "Claim No HI-NIA-00655..." at bounding box center [348, 73] width 106 height 39
click at [343, 71] on span "HI-NIA-00655..." at bounding box center [333, 76] width 77 height 12
click at [339, 108] on div "HI-NIA-006551056(0)" at bounding box center [355, 106] width 122 height 24
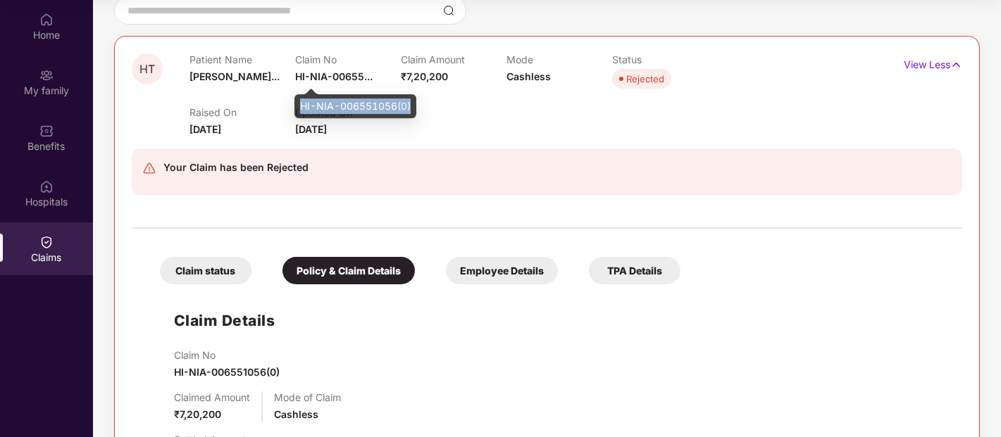
copy div "HI-NIA-006551056(0)"
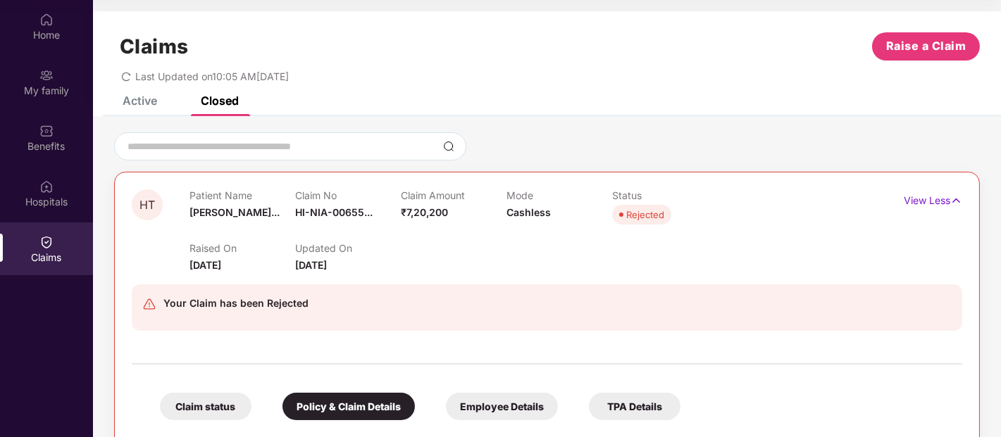
scroll to position [1, 0]
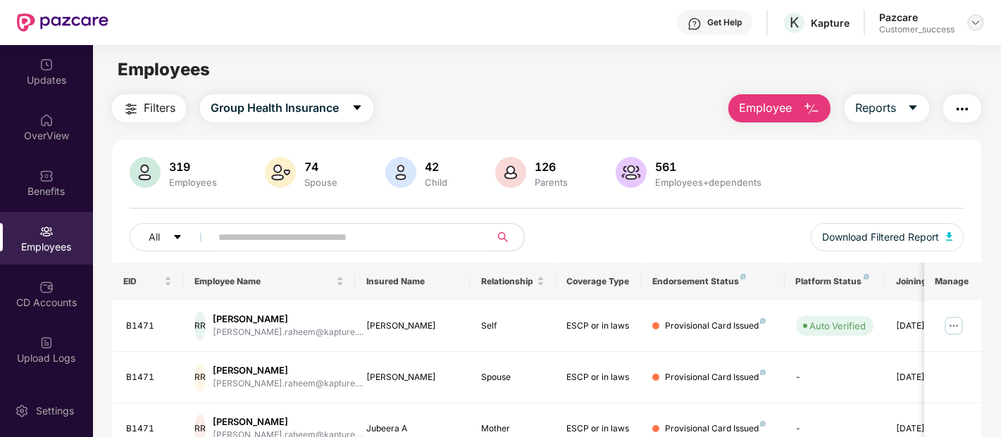
click at [973, 18] on img at bounding box center [975, 22] width 11 height 11
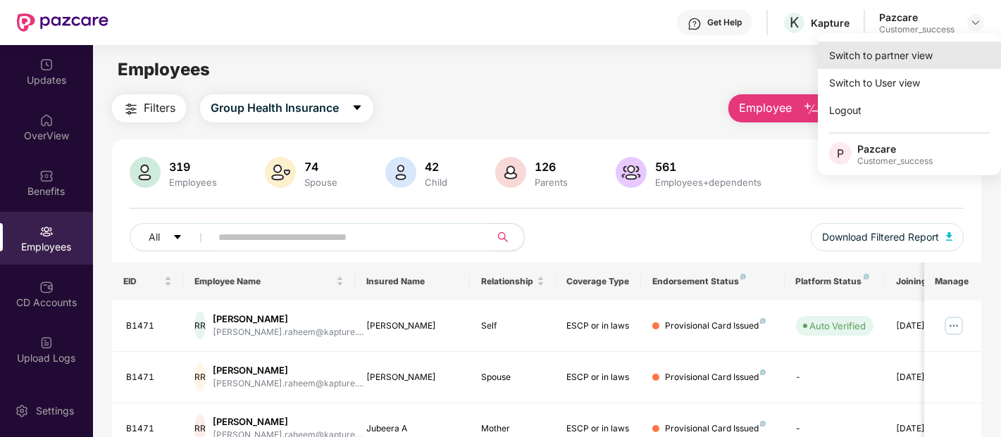
click at [899, 54] on div "Switch to partner view" at bounding box center [909, 55] width 183 height 27
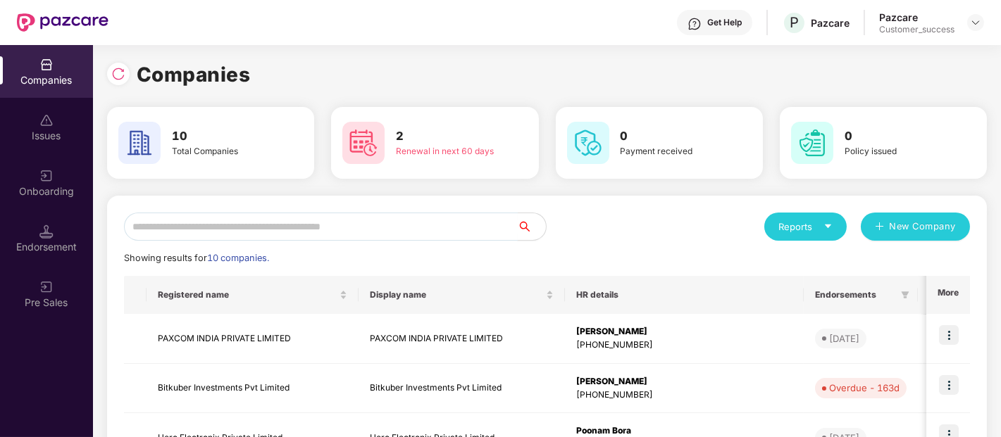
click at [344, 224] on input "text" at bounding box center [321, 227] width 394 height 28
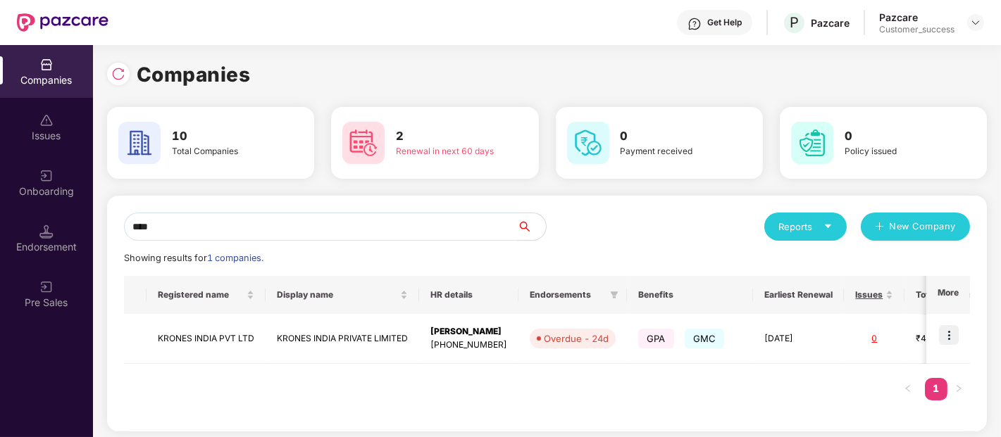
type input "****"
click at [832, 377] on div "Registered name Display name HR details Endorsements Benefits Earliest Renewal …" at bounding box center [547, 345] width 846 height 139
